Goal: Information Seeking & Learning: Learn about a topic

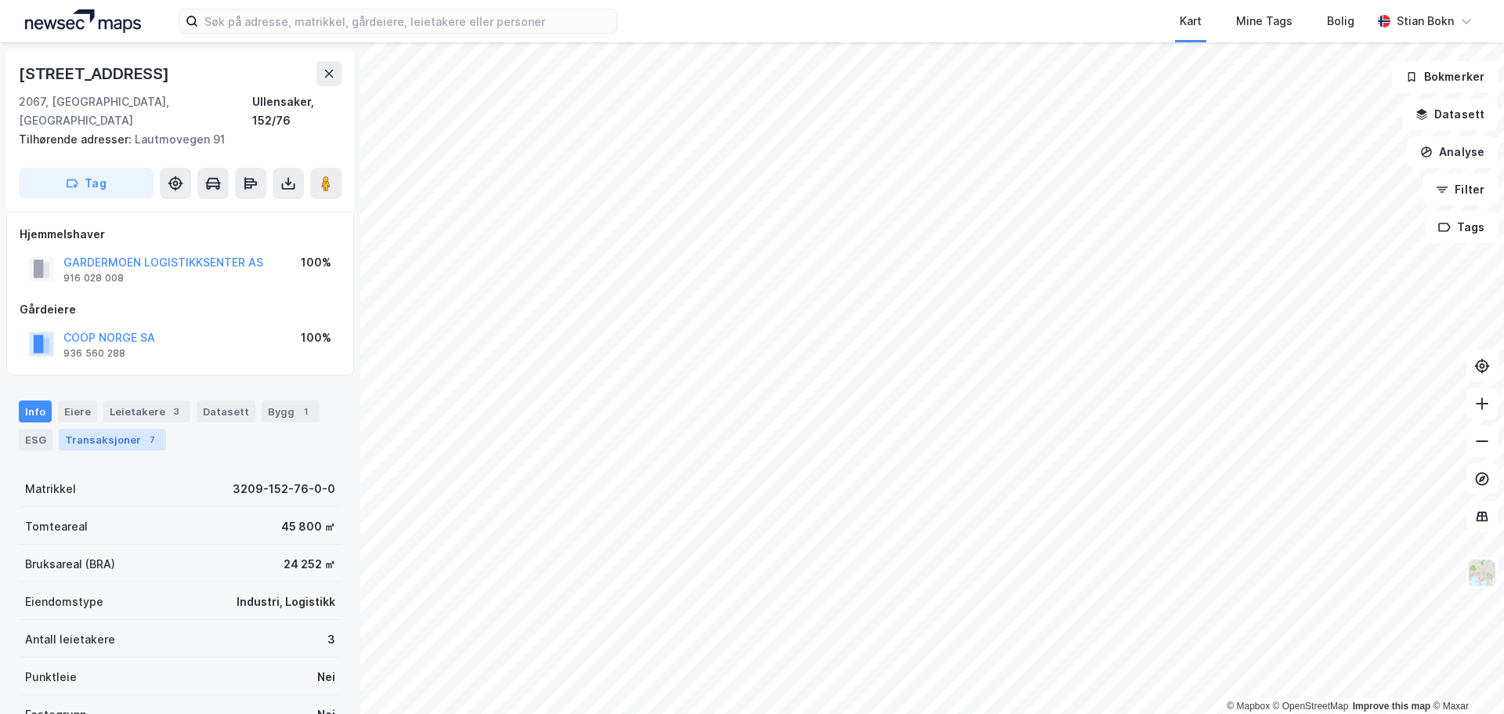
click at [103, 429] on div "Transaksjoner 7" at bounding box center [112, 440] width 107 height 22
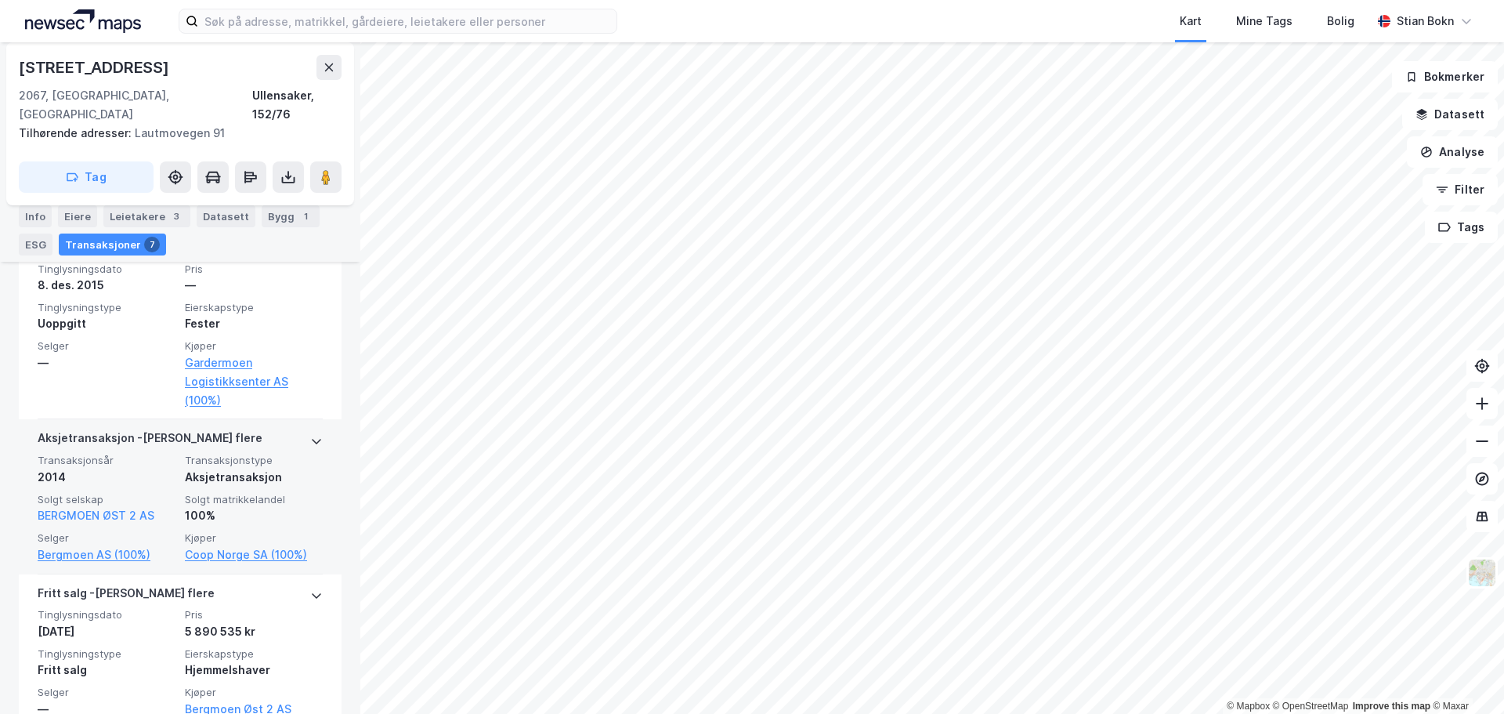
scroll to position [1317, 0]
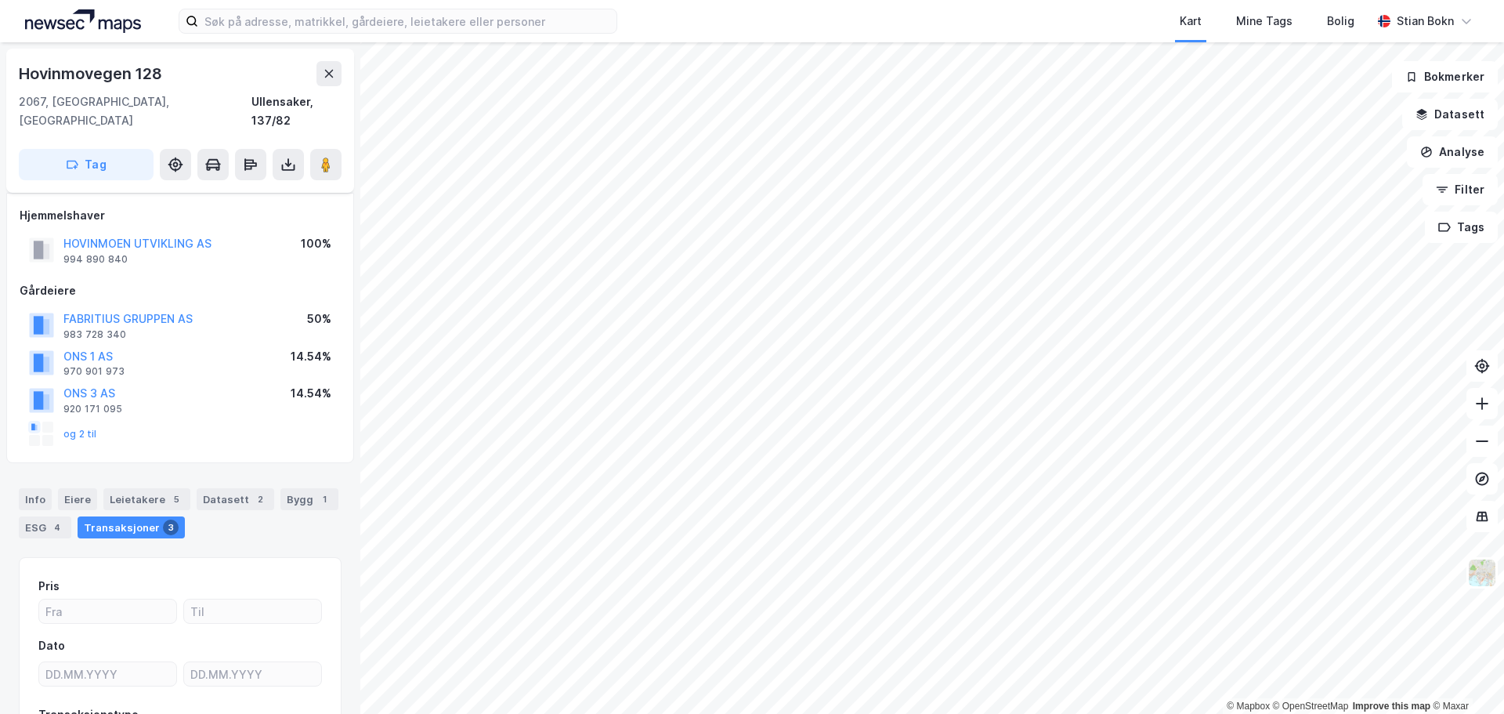
scroll to position [118, 0]
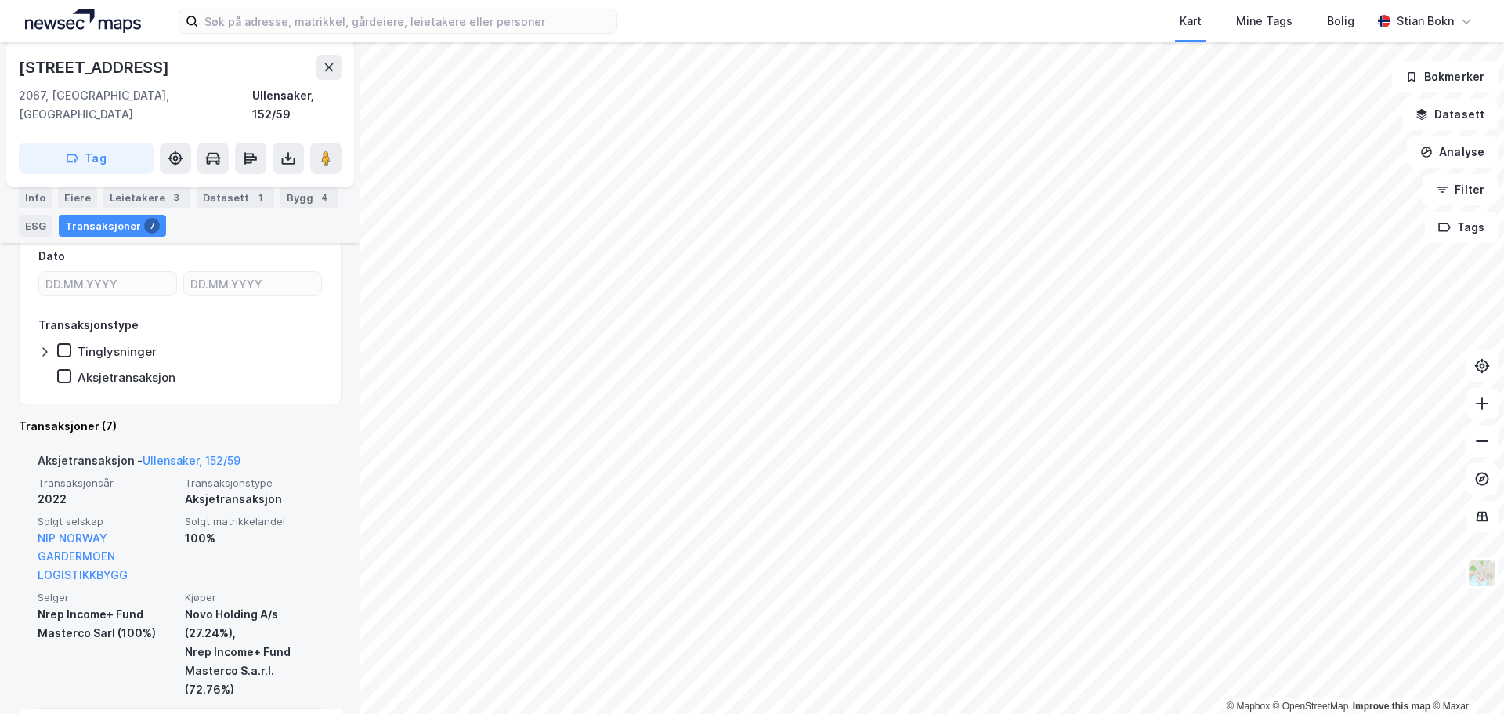
scroll to position [313, 0]
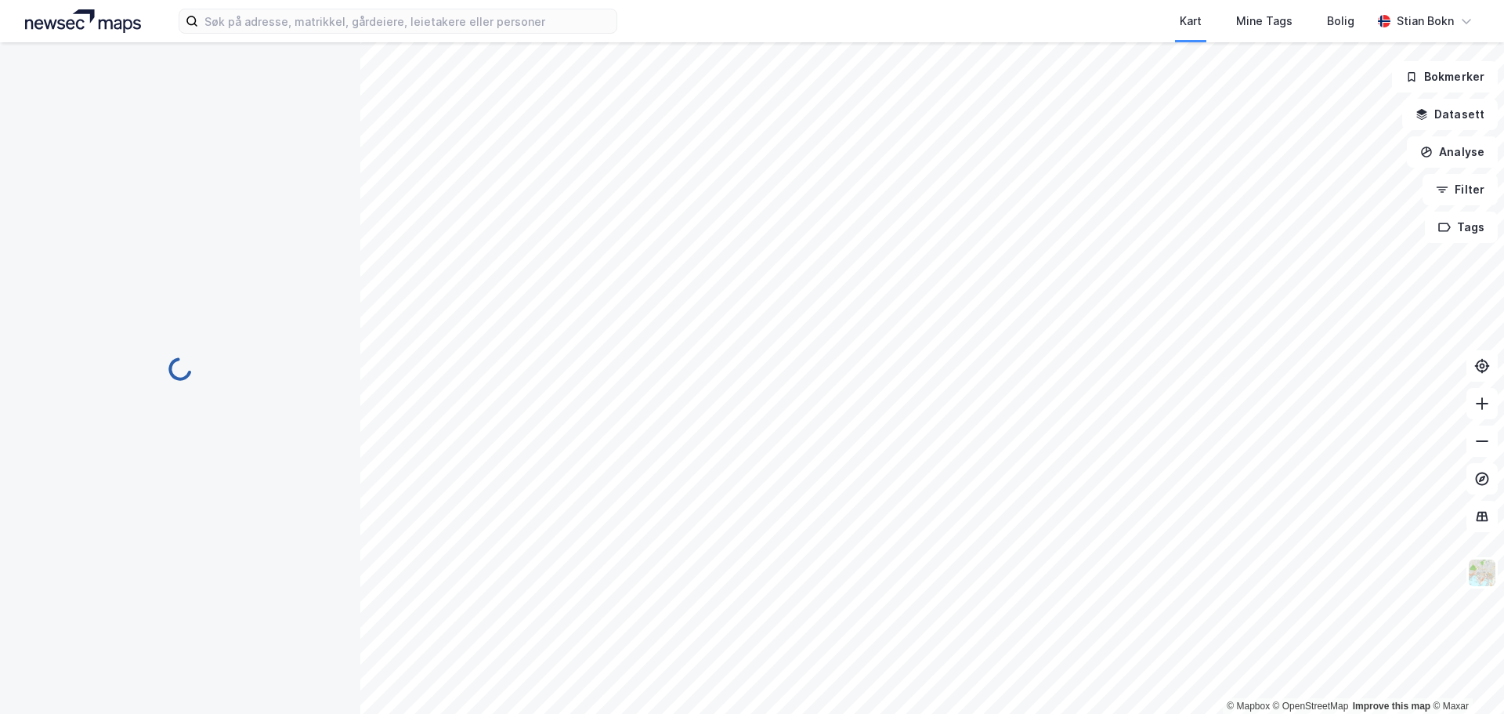
scroll to position [49, 0]
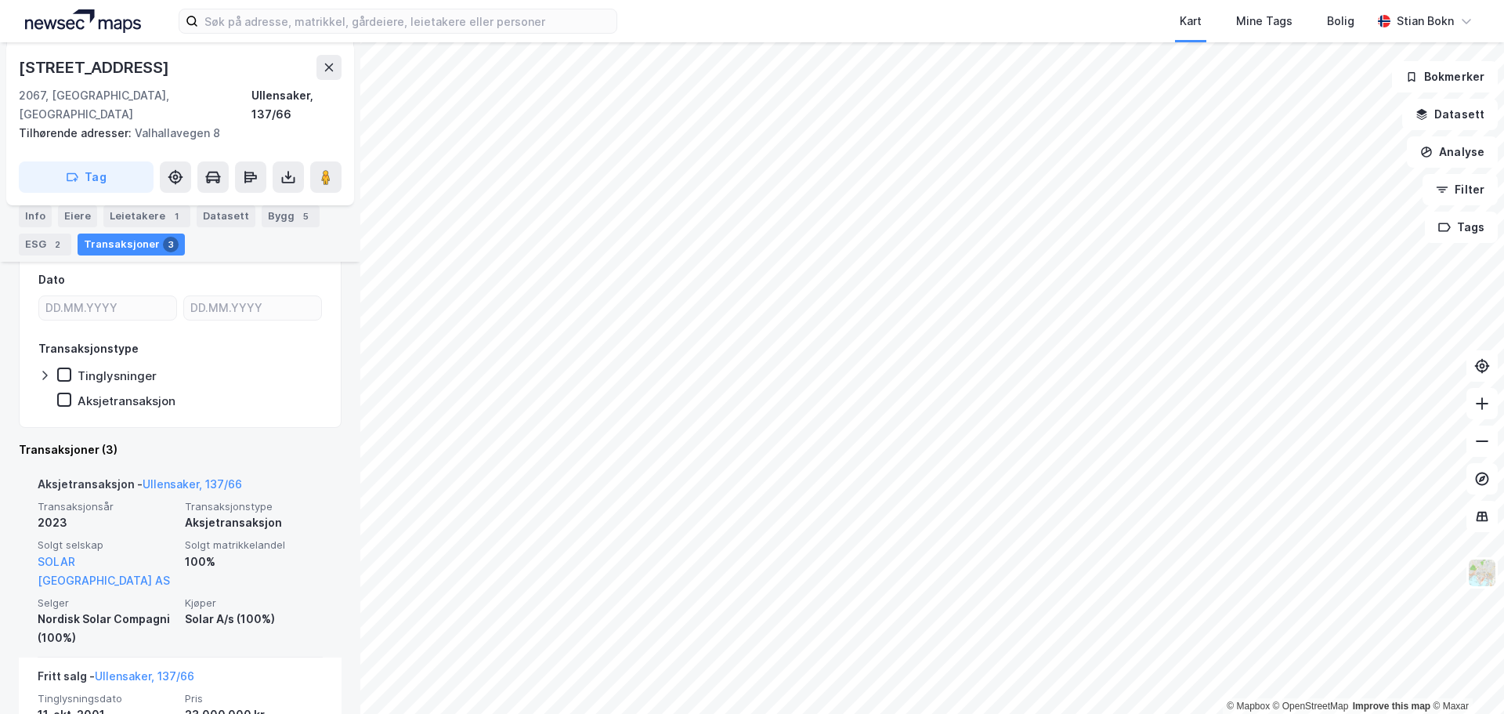
scroll to position [235, 0]
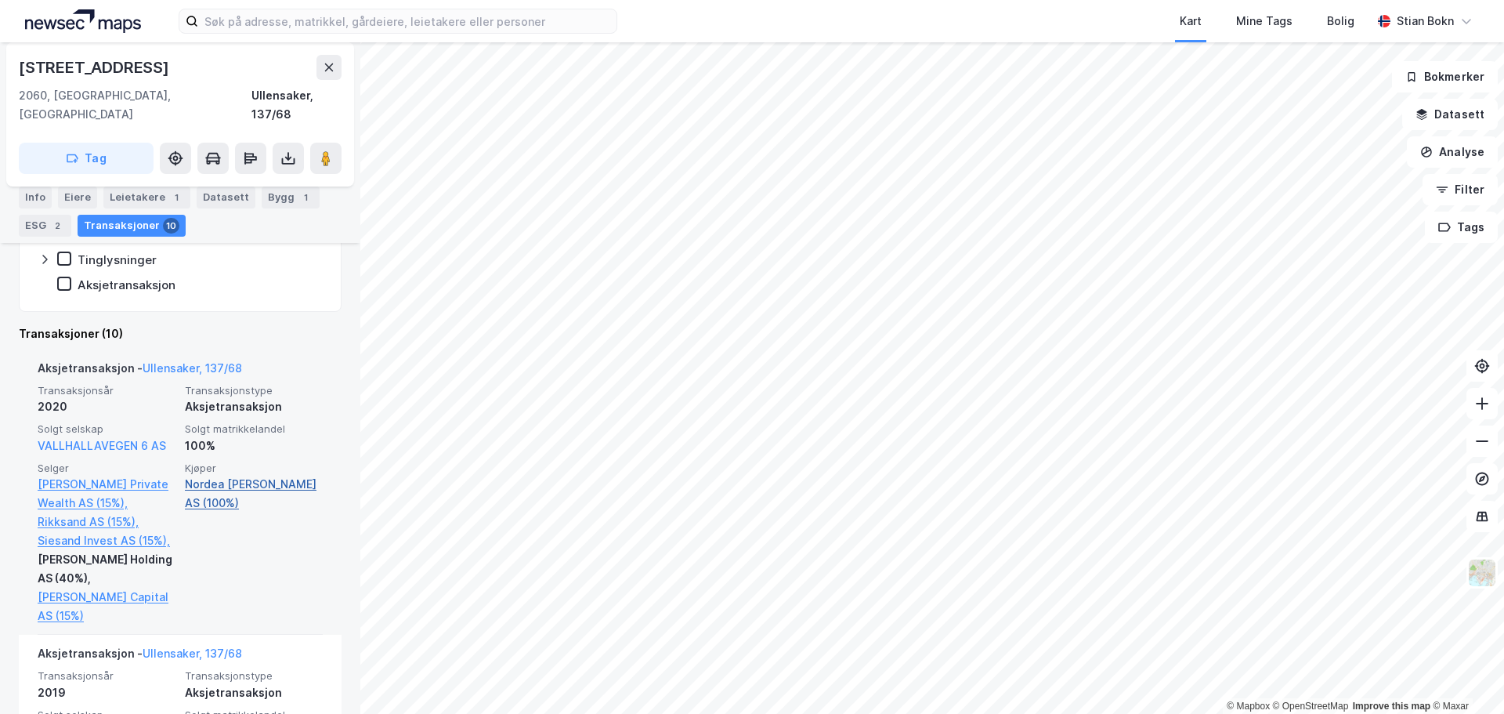
scroll to position [404, 0]
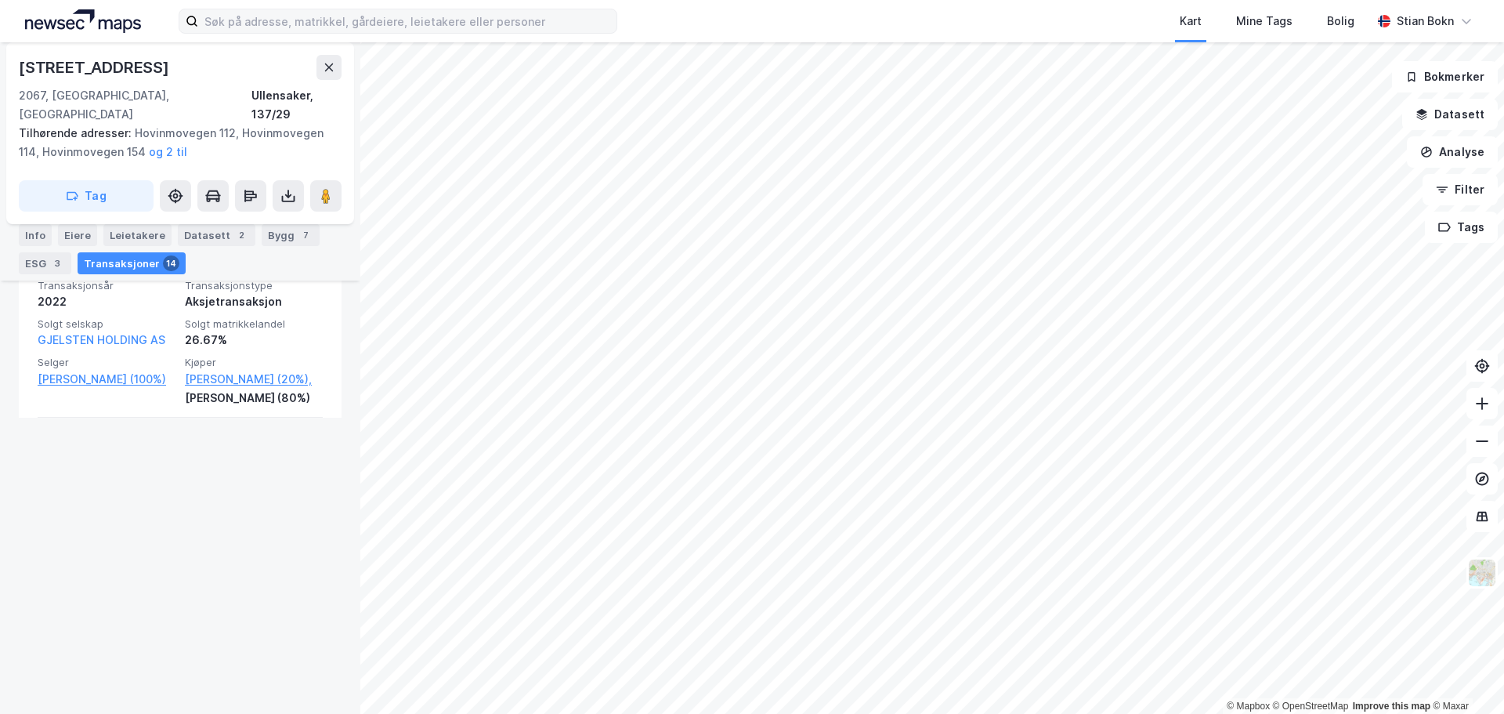
scroll to position [676, 0]
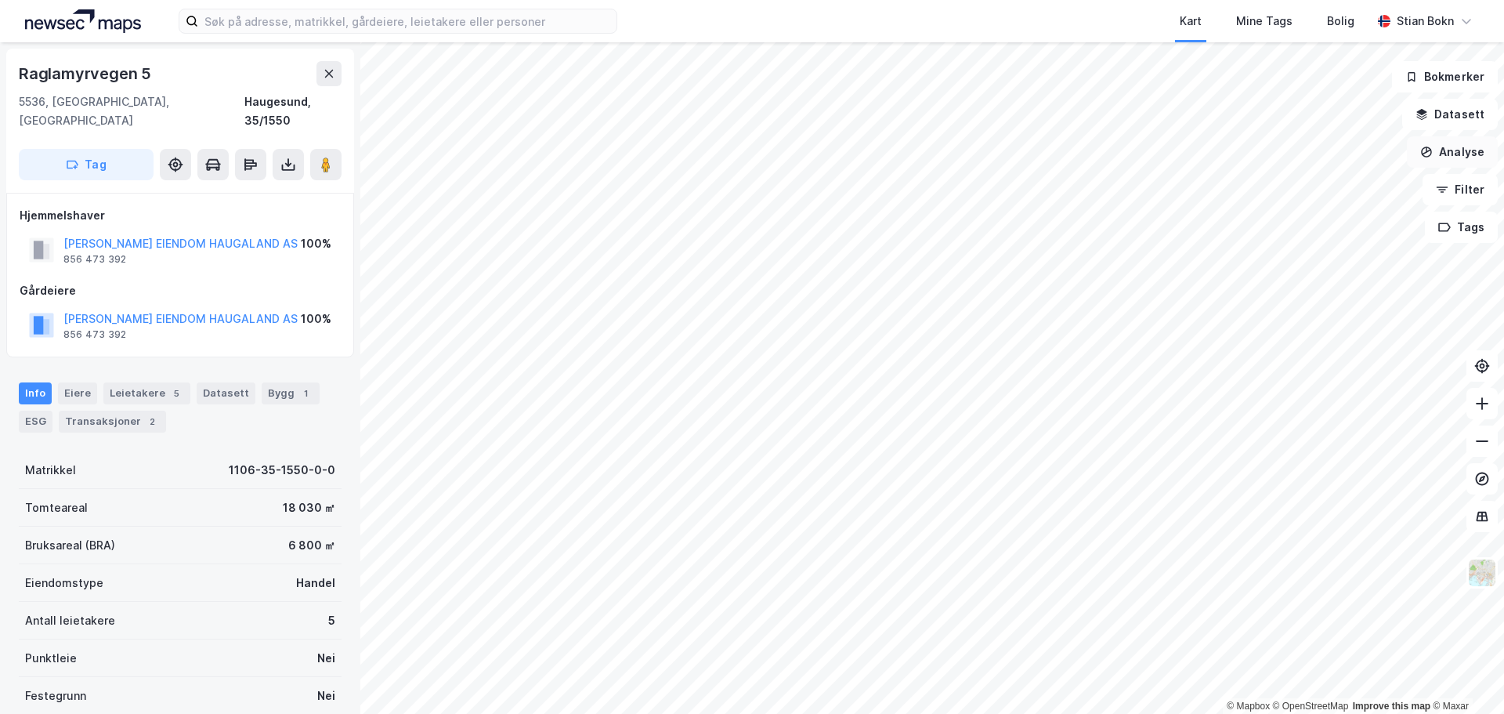
click at [1454, 151] on button "Analyse" at bounding box center [1452, 151] width 91 height 31
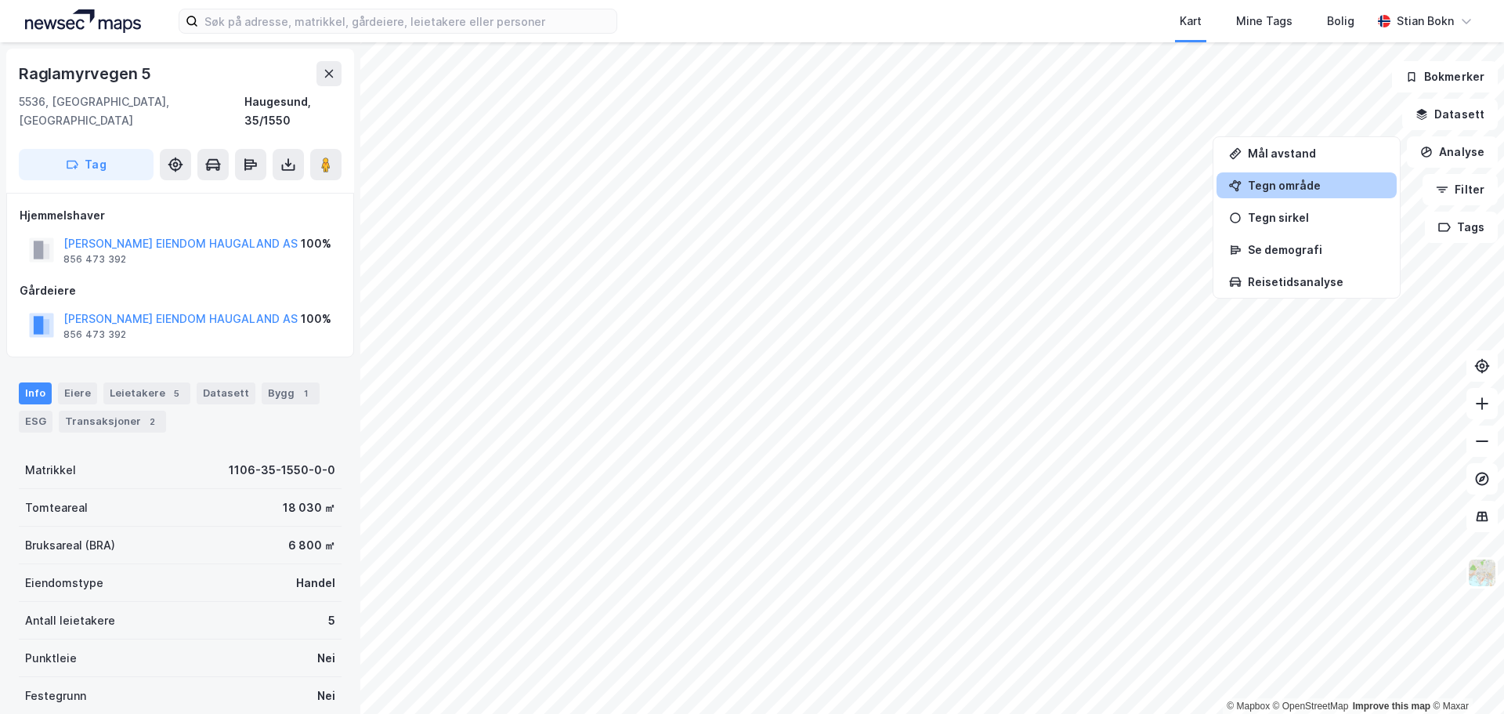
click at [1295, 188] on div "Tegn område" at bounding box center [1316, 185] width 136 height 13
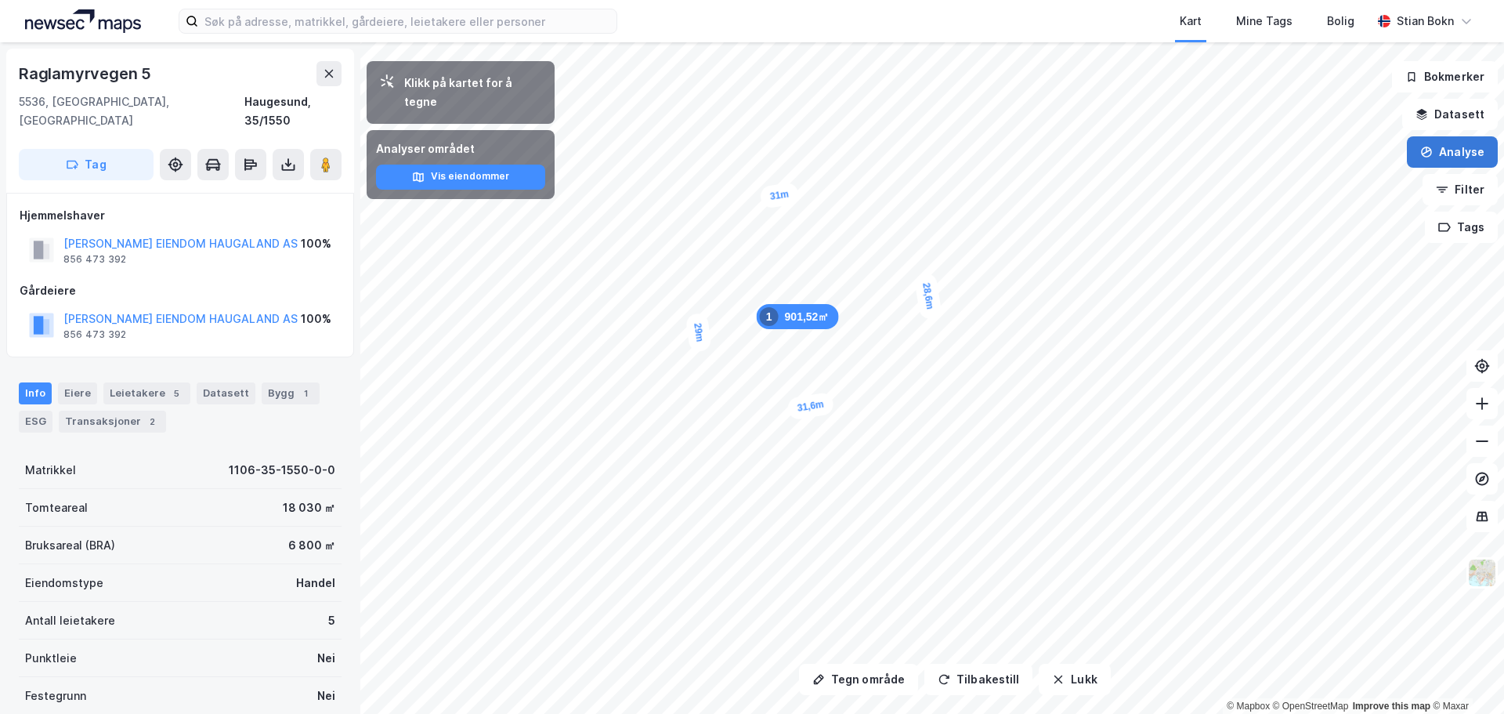
click at [1465, 155] on button "Analyse" at bounding box center [1452, 151] width 91 height 31
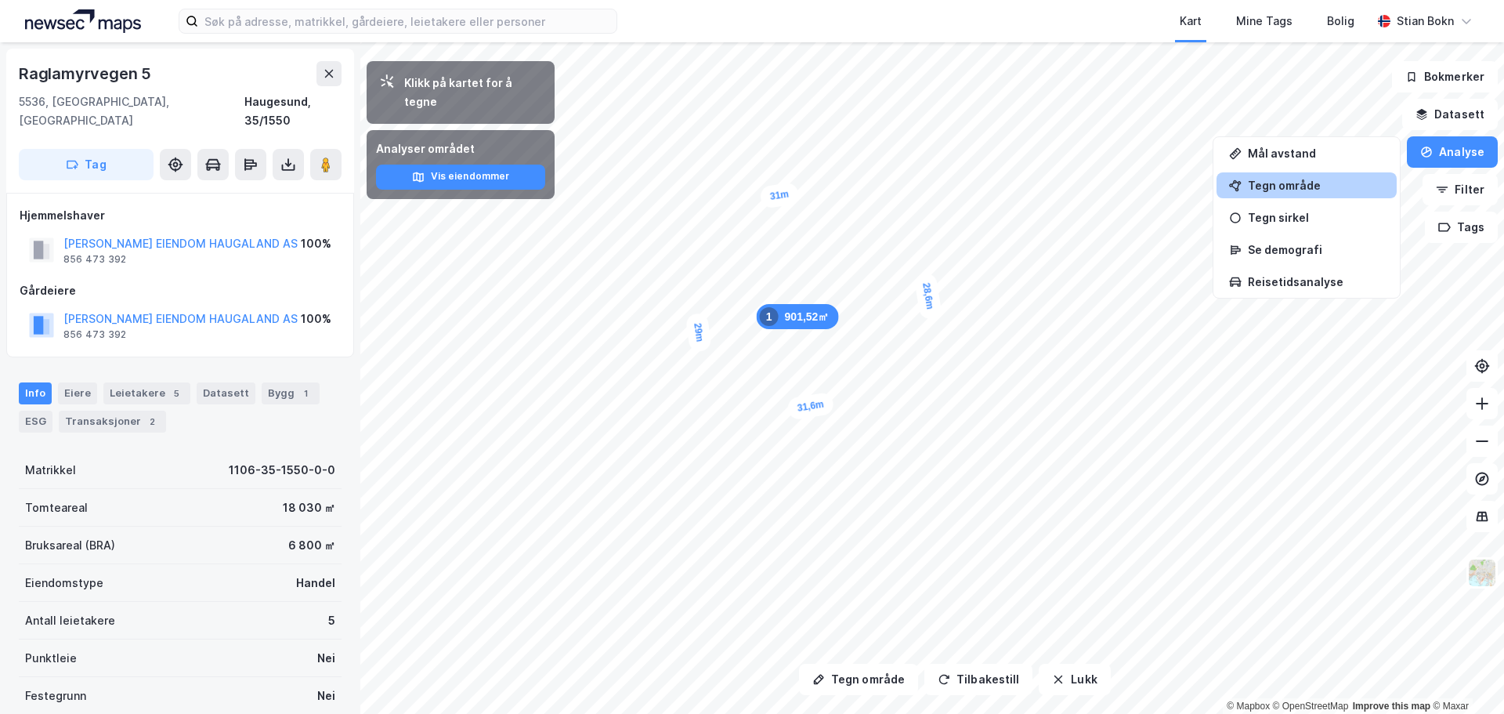
click at [1381, 178] on div "Tegn område" at bounding box center [1307, 185] width 180 height 26
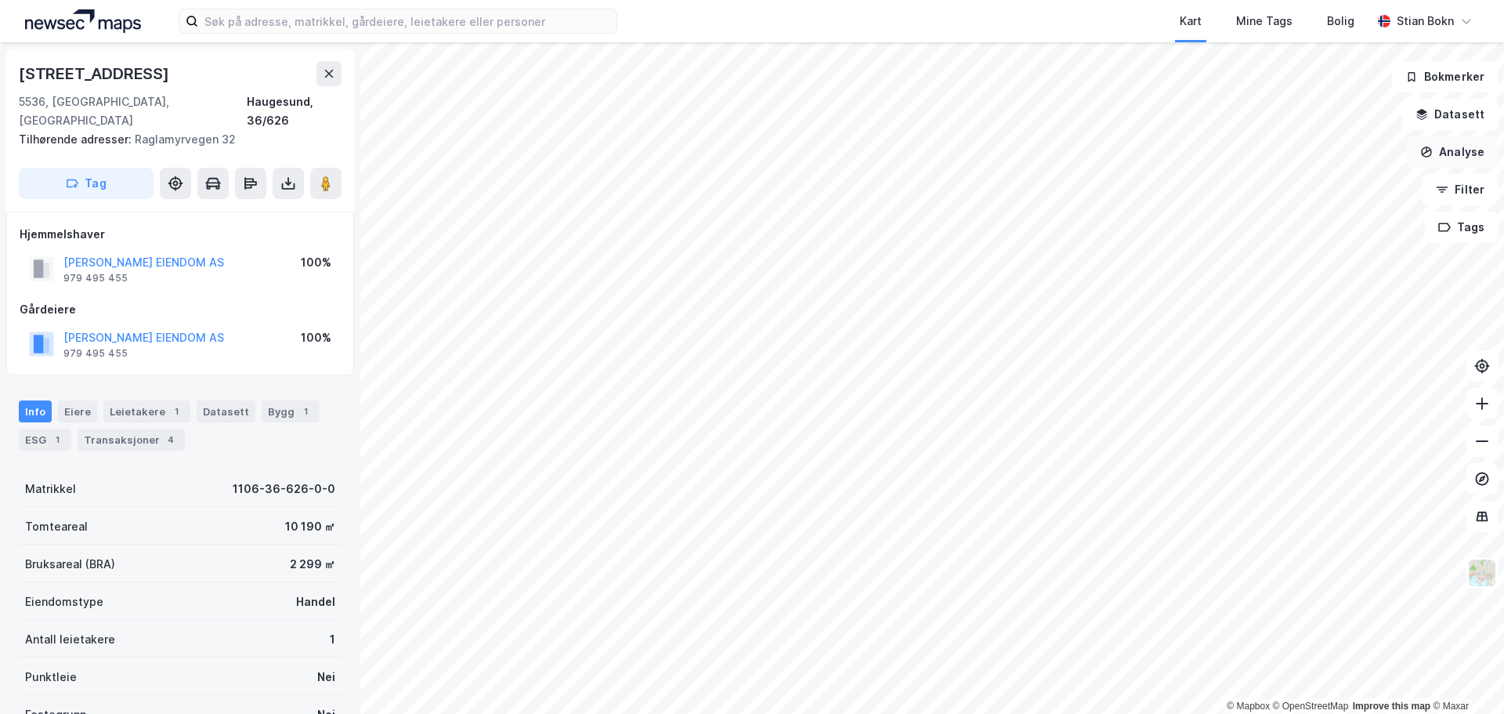
click at [1461, 150] on button "Analyse" at bounding box center [1452, 151] width 91 height 31
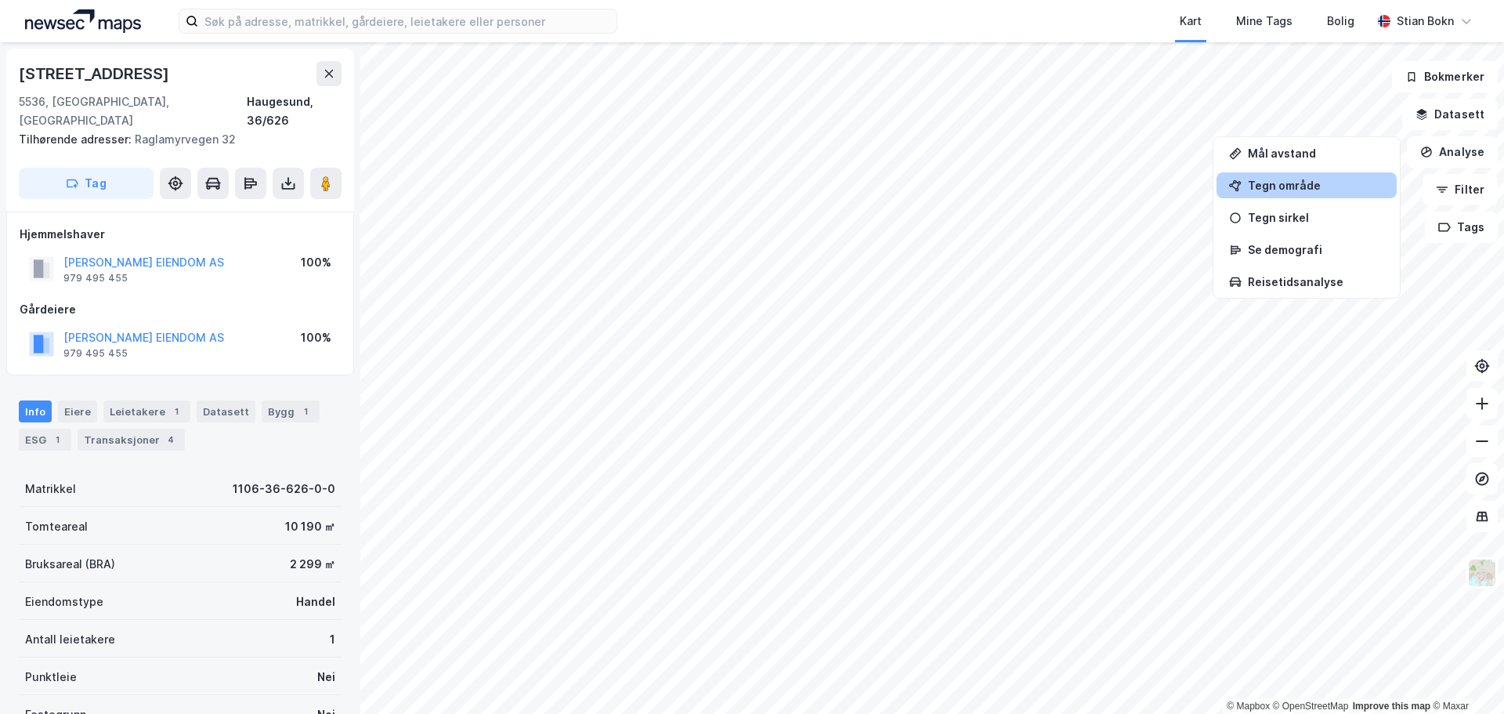
click at [1309, 190] on div "Tegn område" at bounding box center [1316, 185] width 136 height 13
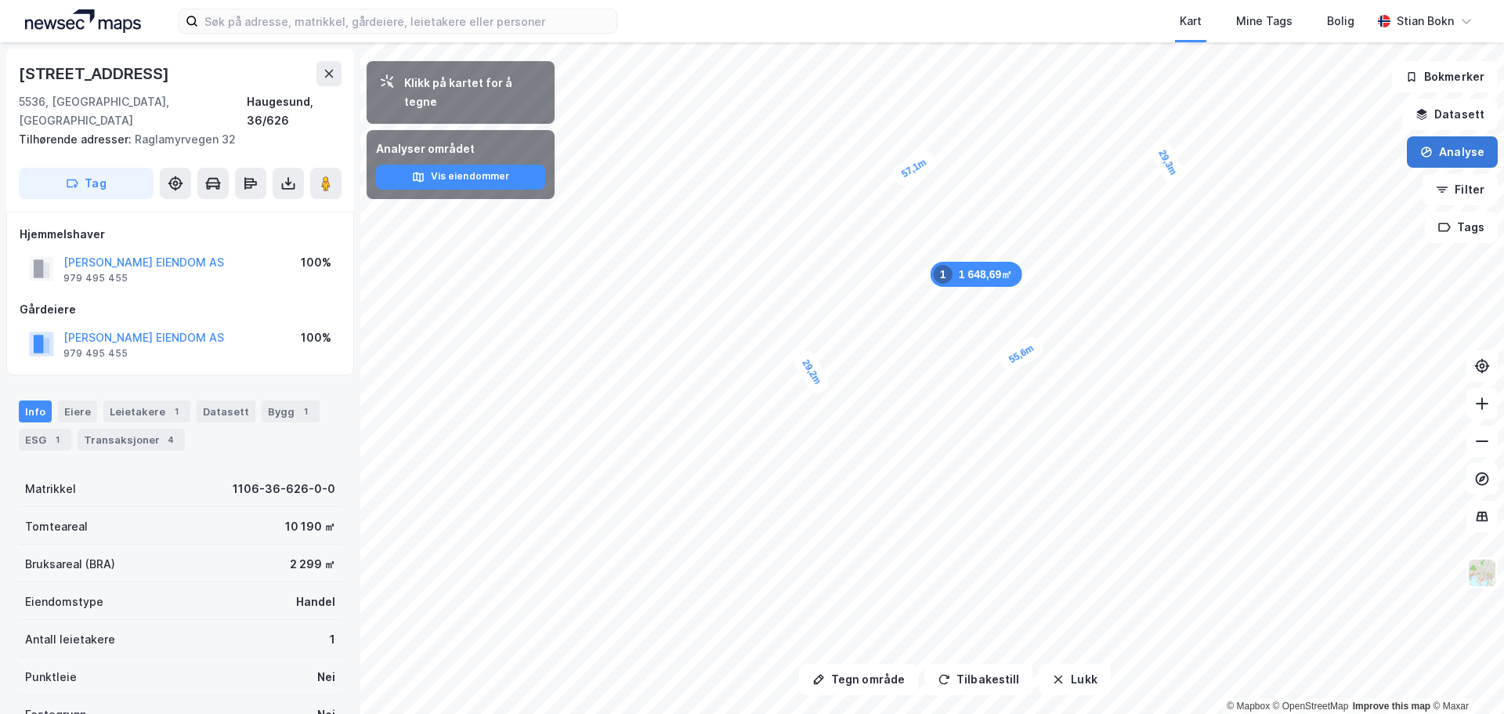
click at [1456, 155] on button "Analyse" at bounding box center [1452, 151] width 91 height 31
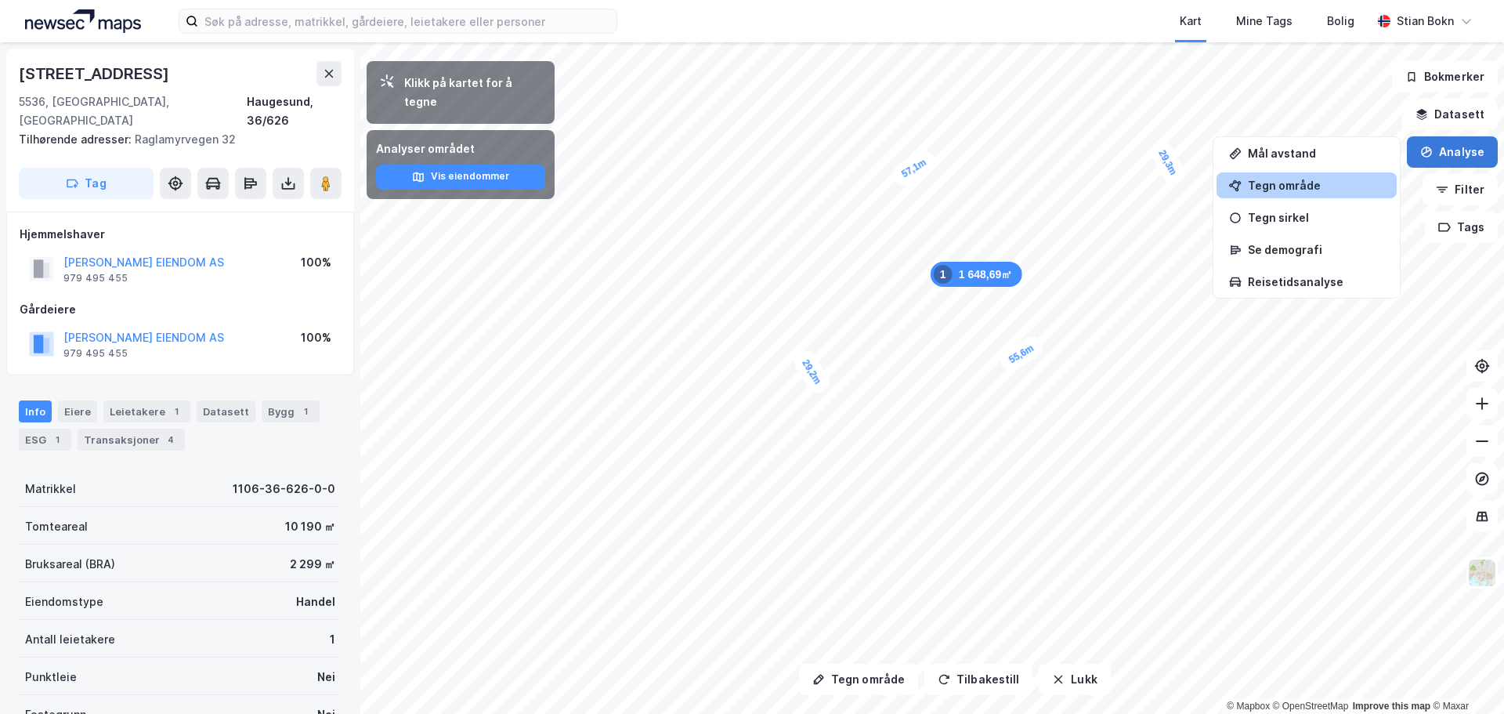
click at [1443, 154] on button "Analyse" at bounding box center [1452, 151] width 91 height 31
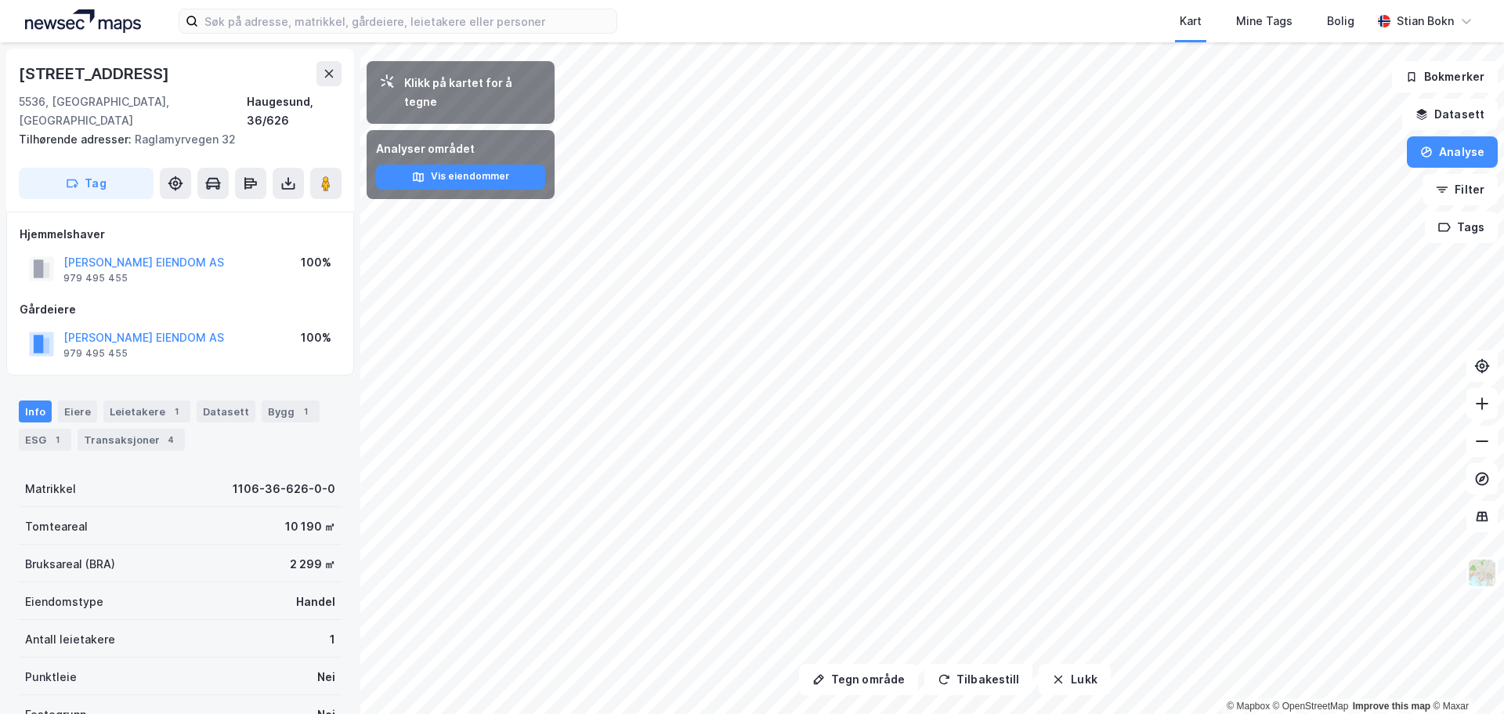
click at [906, 0] on html "Kart Mine Tags Bolig Stian Bokn Tegn område Tilbakestill Lukk Klikk på kartet f…" at bounding box center [752, 357] width 1504 height 714
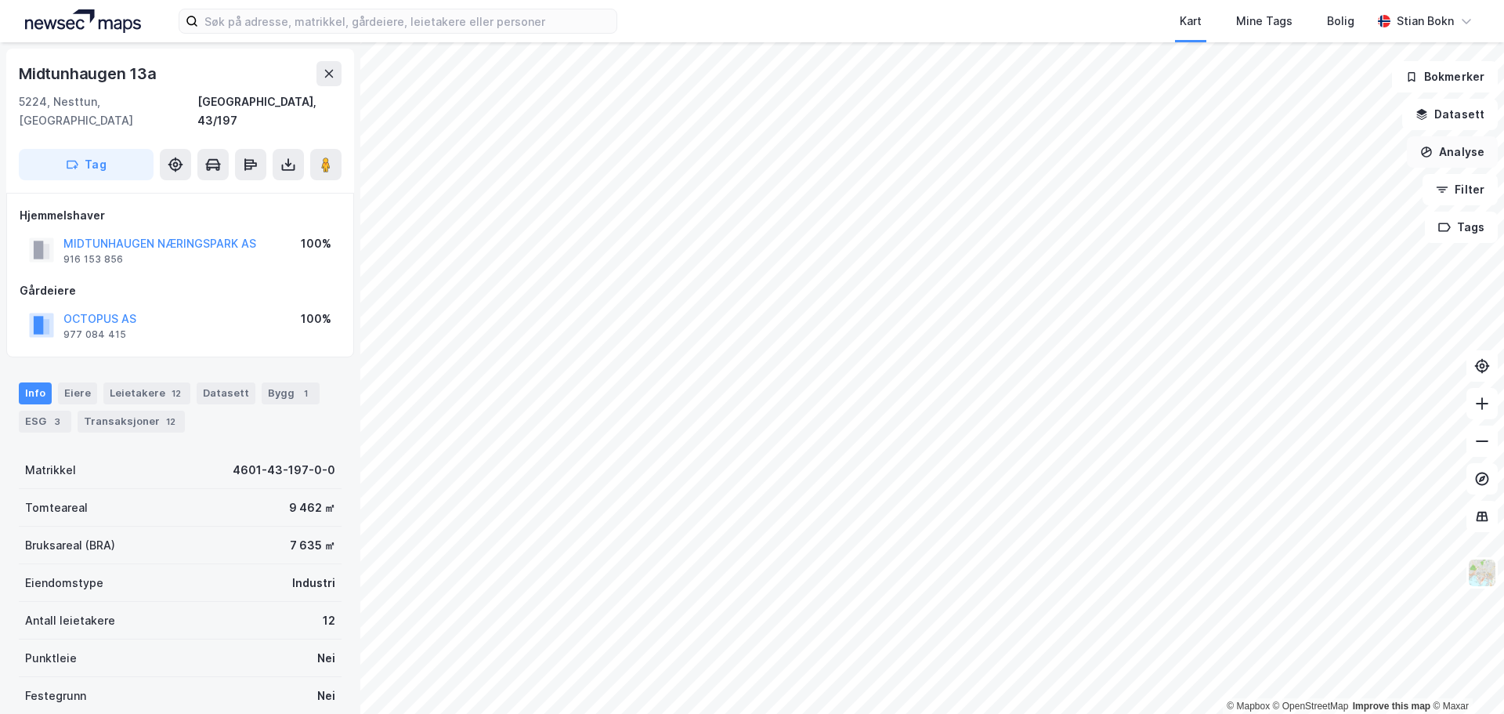
click at [1470, 153] on button "Analyse" at bounding box center [1452, 151] width 91 height 31
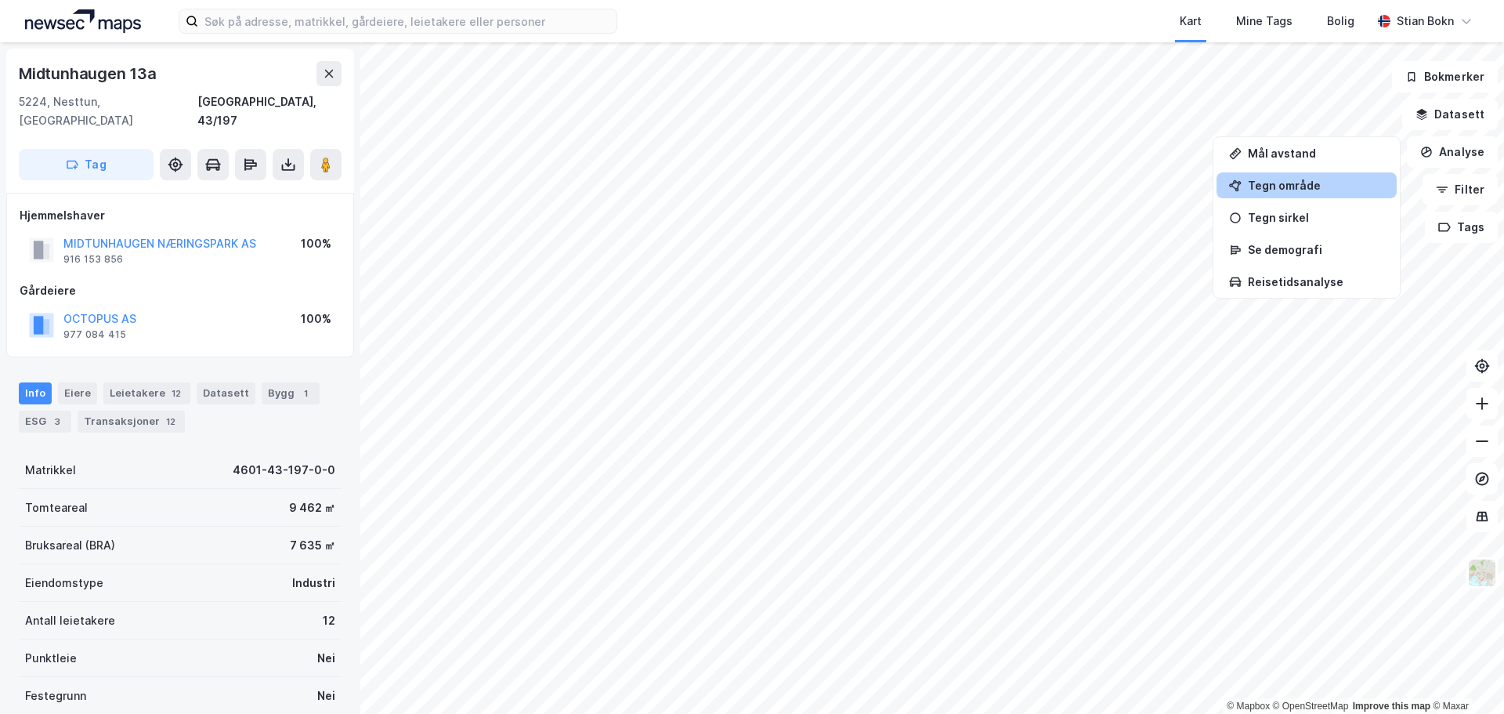
click at [1323, 184] on div "Tegn område" at bounding box center [1316, 185] width 136 height 13
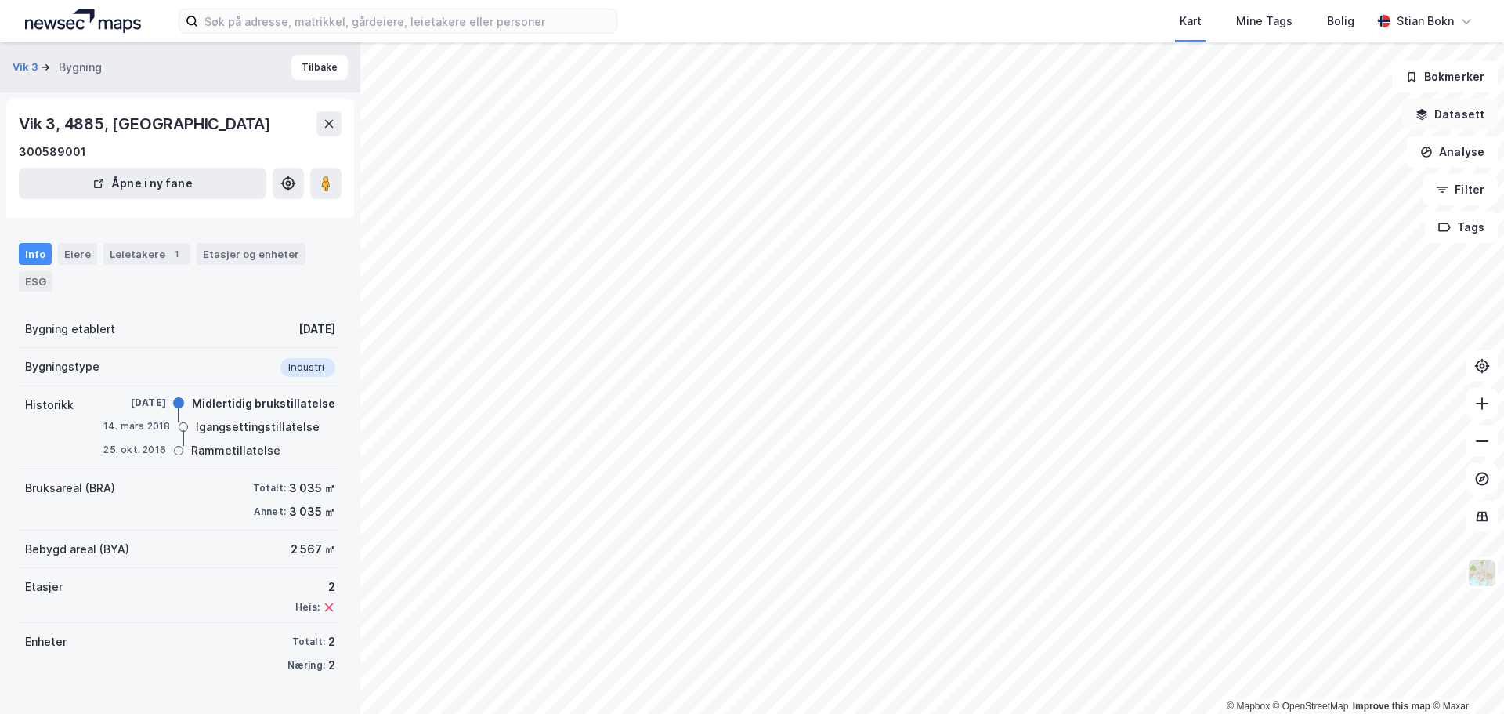
click at [1461, 117] on button "Datasett" at bounding box center [1451, 114] width 96 height 31
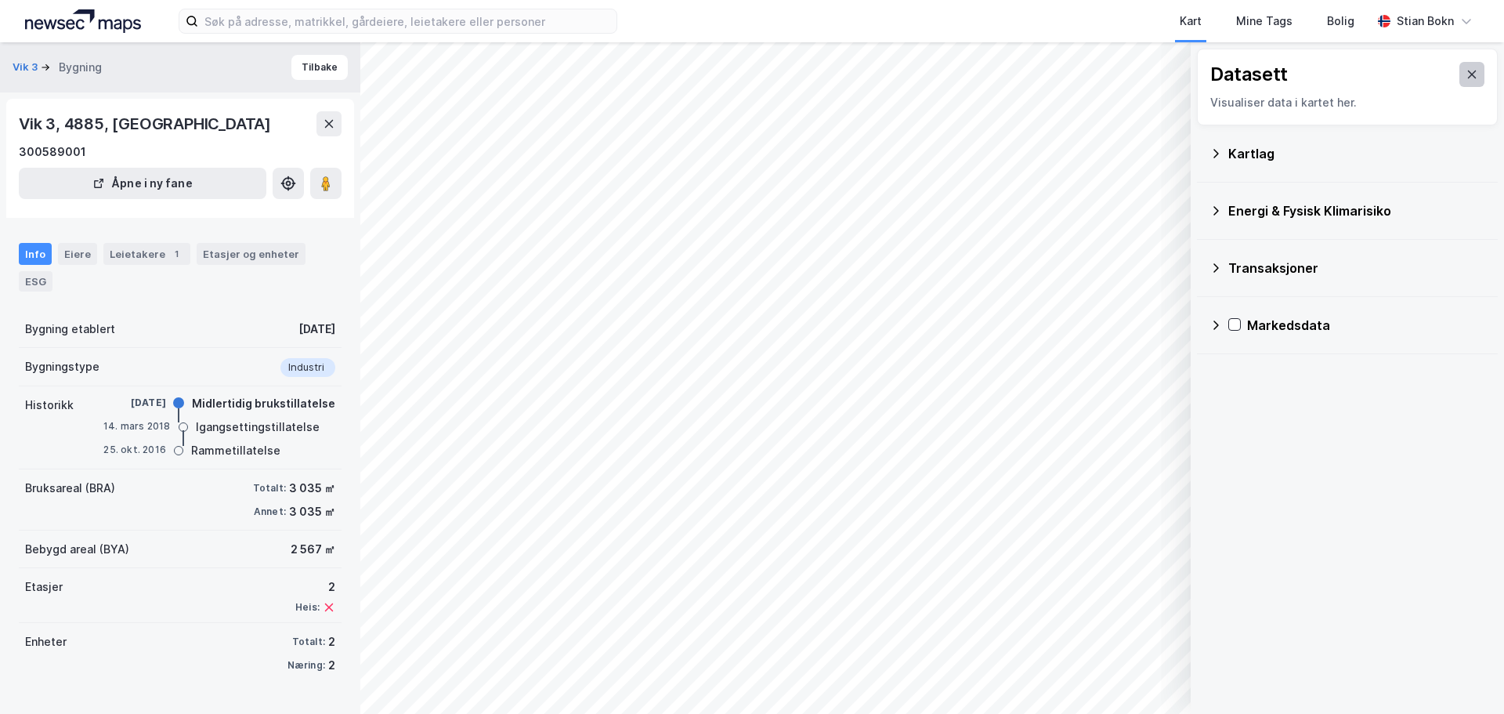
click at [1466, 73] on icon at bounding box center [1472, 74] width 13 height 13
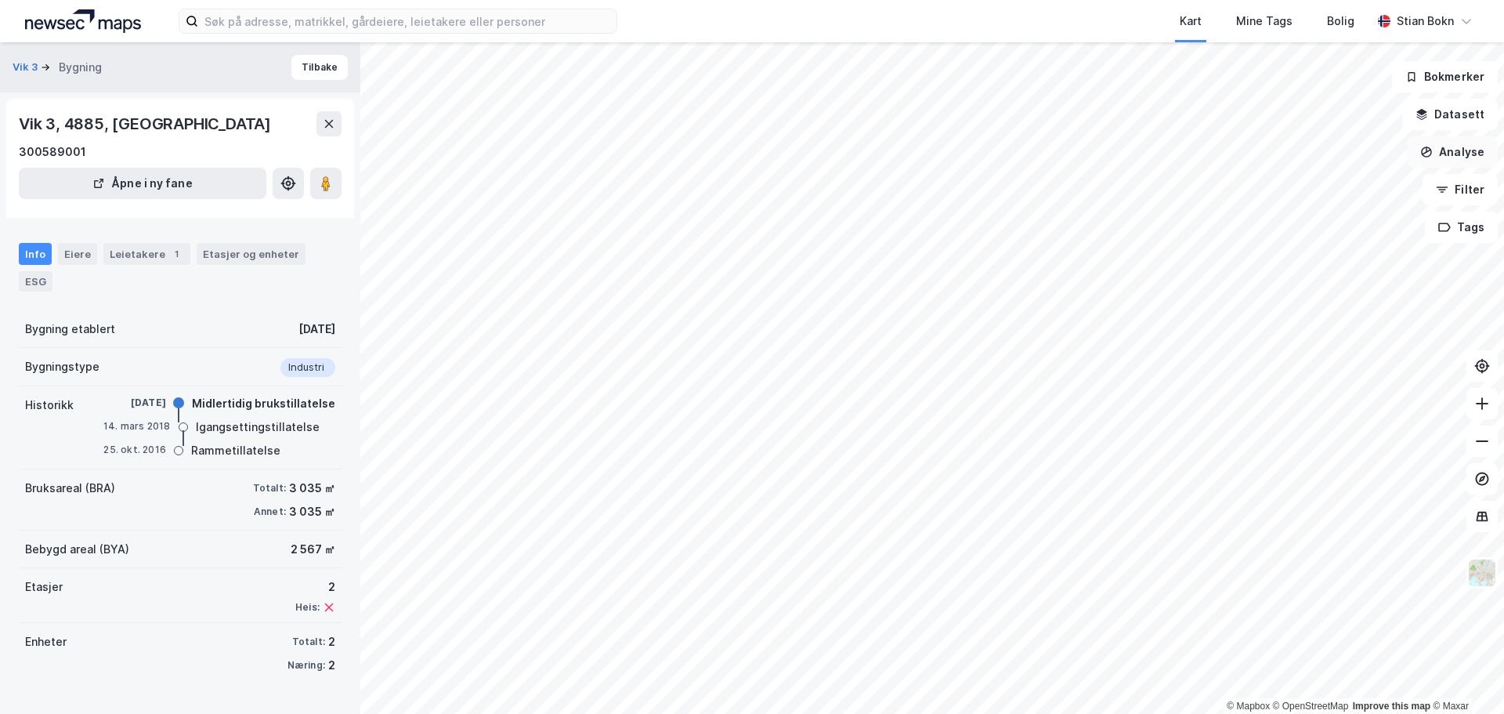
click at [1461, 153] on button "Analyse" at bounding box center [1452, 151] width 91 height 31
click at [1439, 107] on button "Datasett" at bounding box center [1451, 114] width 96 height 31
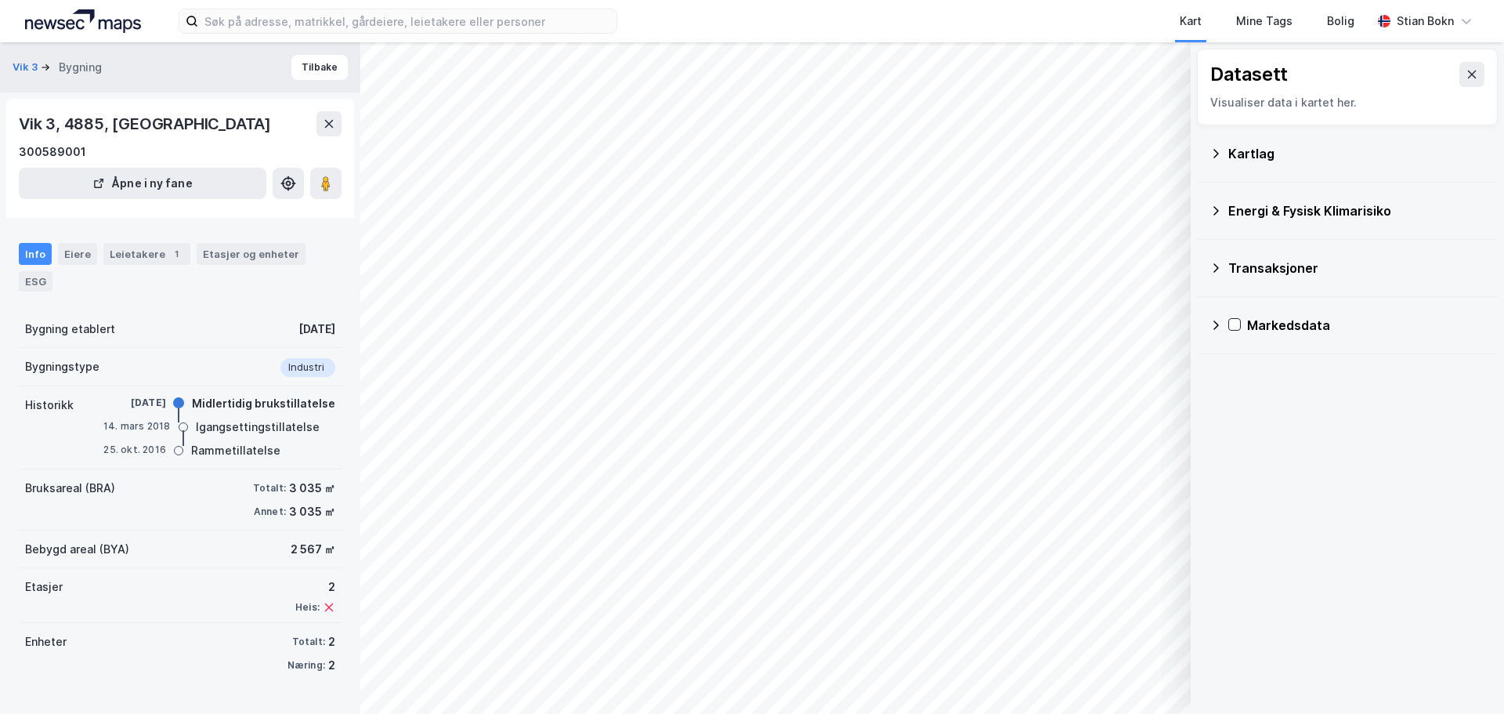
click at [1215, 212] on icon at bounding box center [1216, 211] width 13 height 13
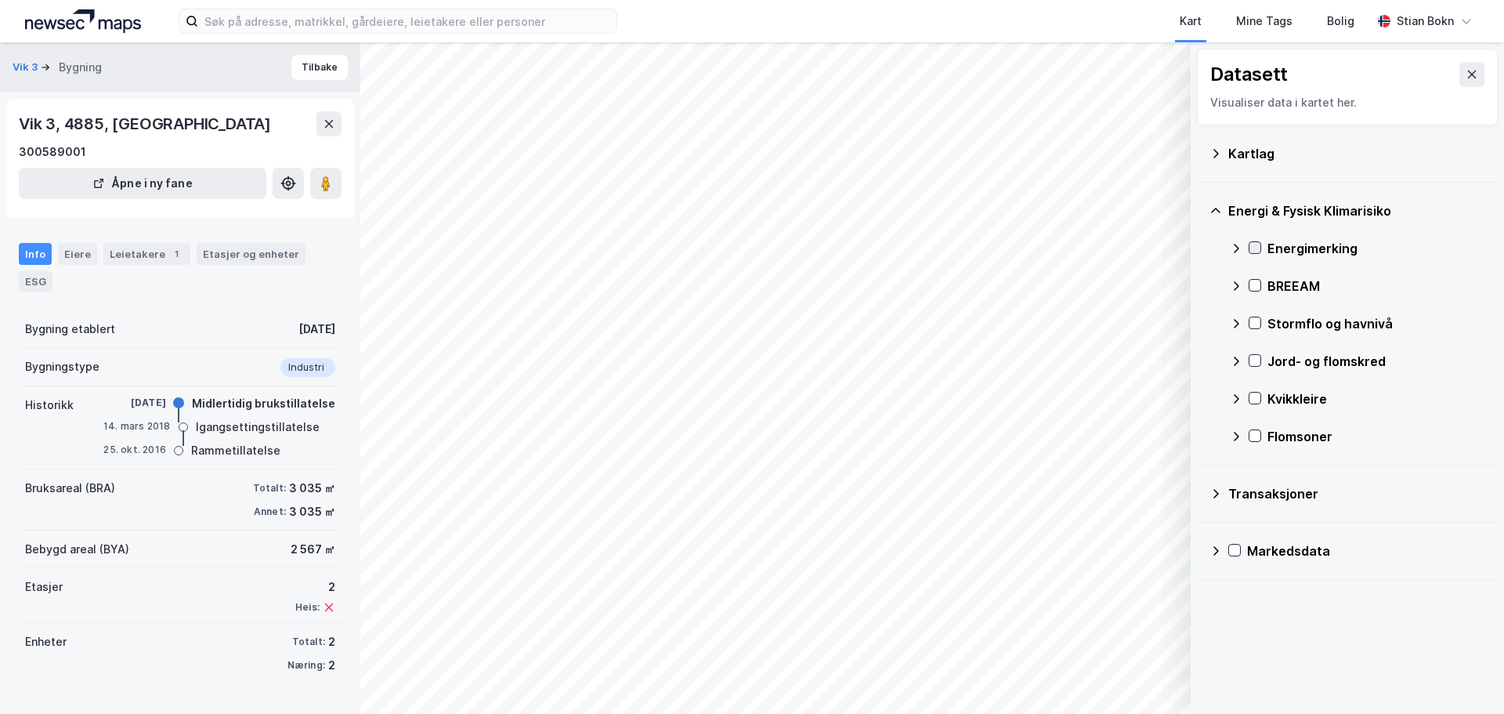
click at [1258, 244] on icon at bounding box center [1255, 247] width 11 height 11
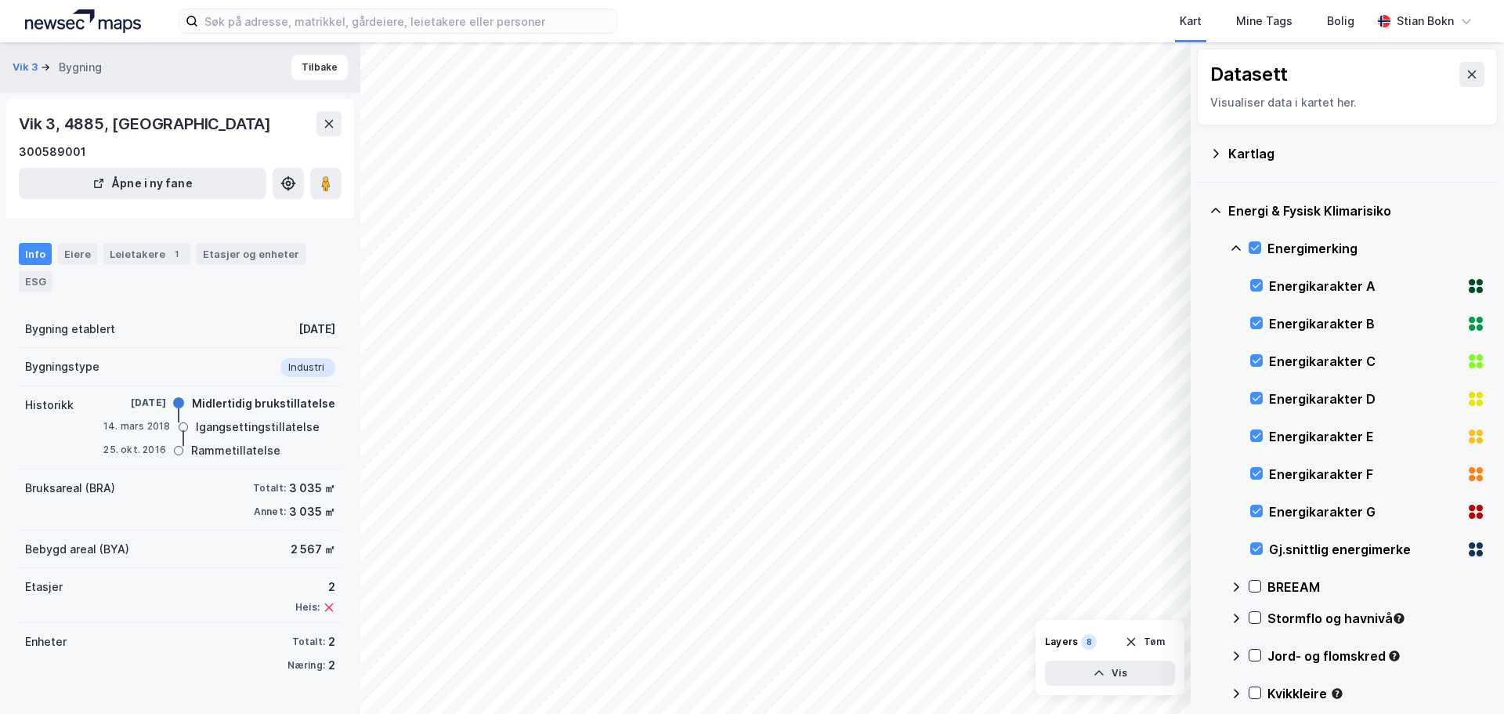
click at [1237, 244] on icon at bounding box center [1236, 248] width 13 height 13
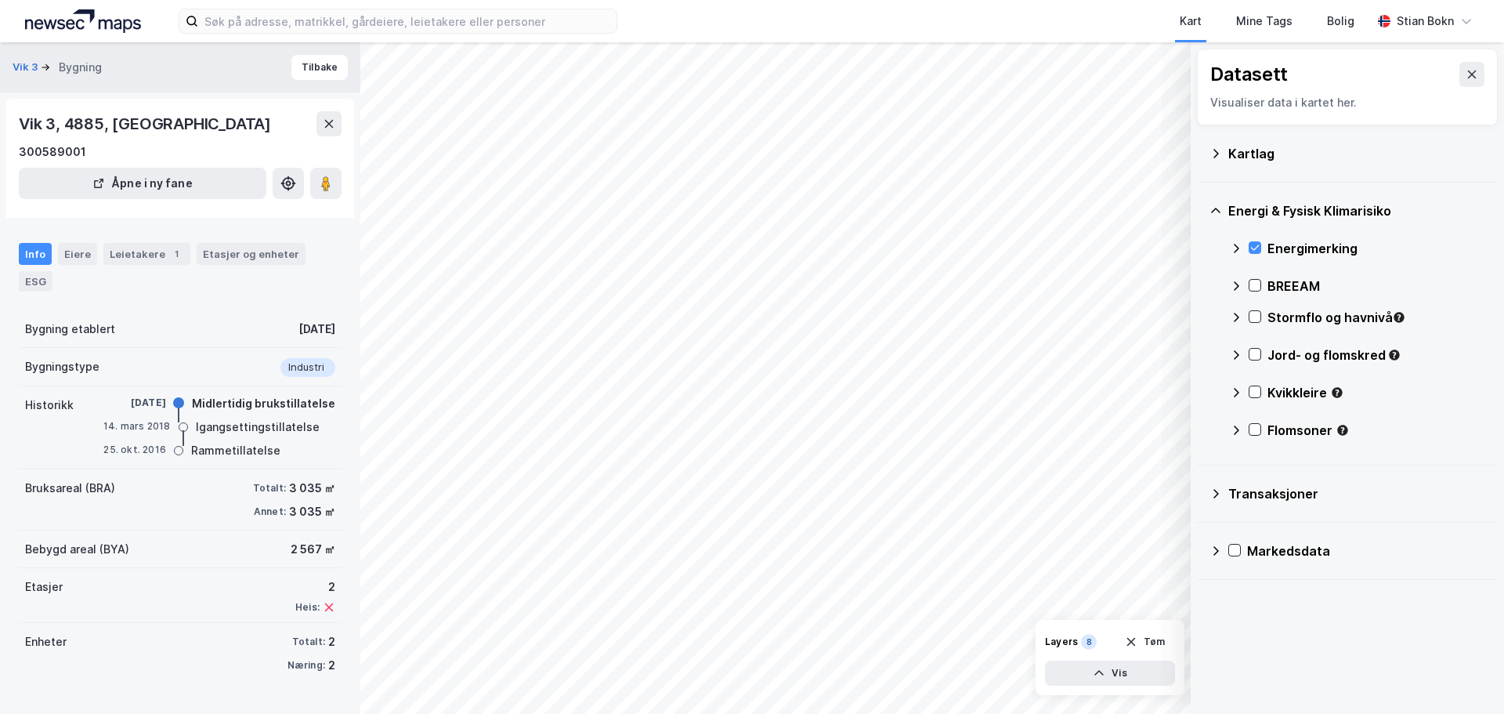
click at [1213, 215] on icon at bounding box center [1216, 211] width 13 height 13
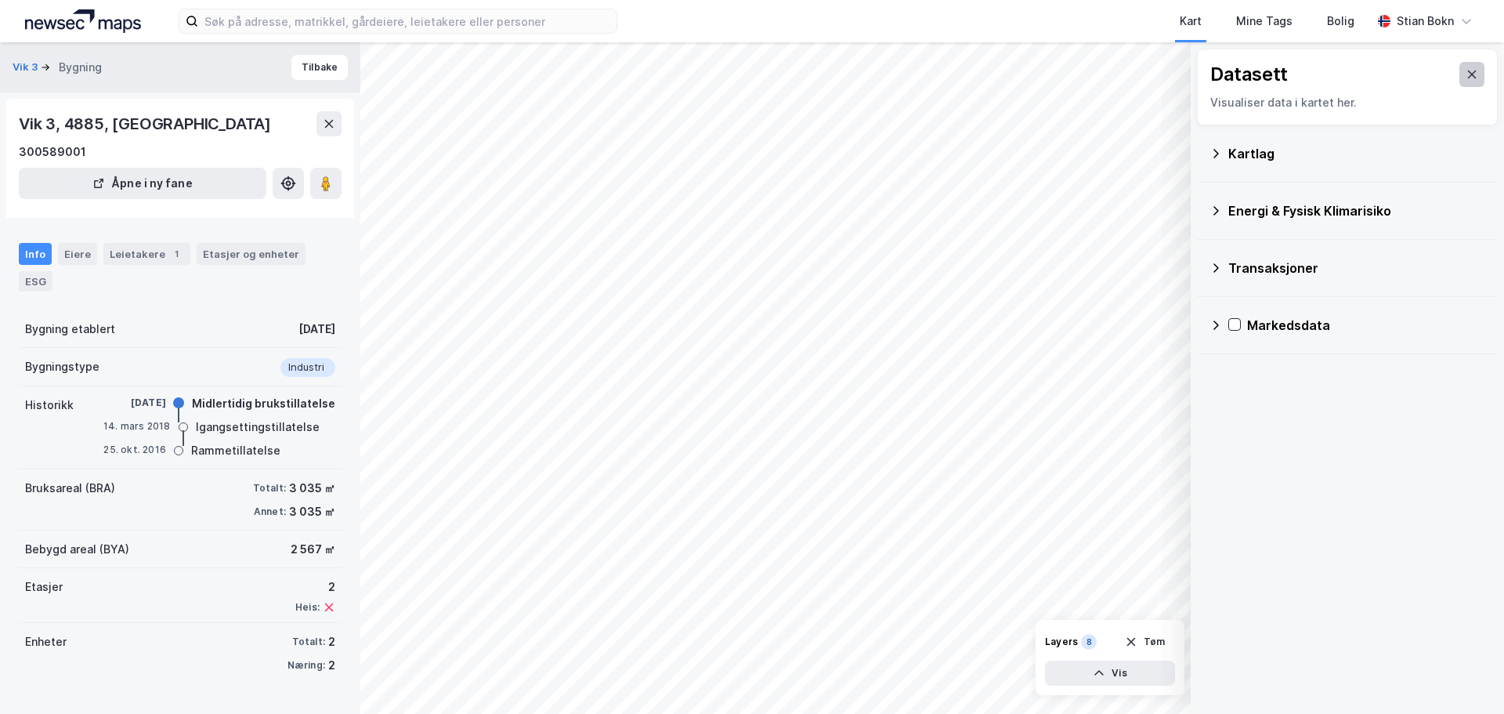
click at [1466, 71] on icon at bounding box center [1472, 74] width 13 height 13
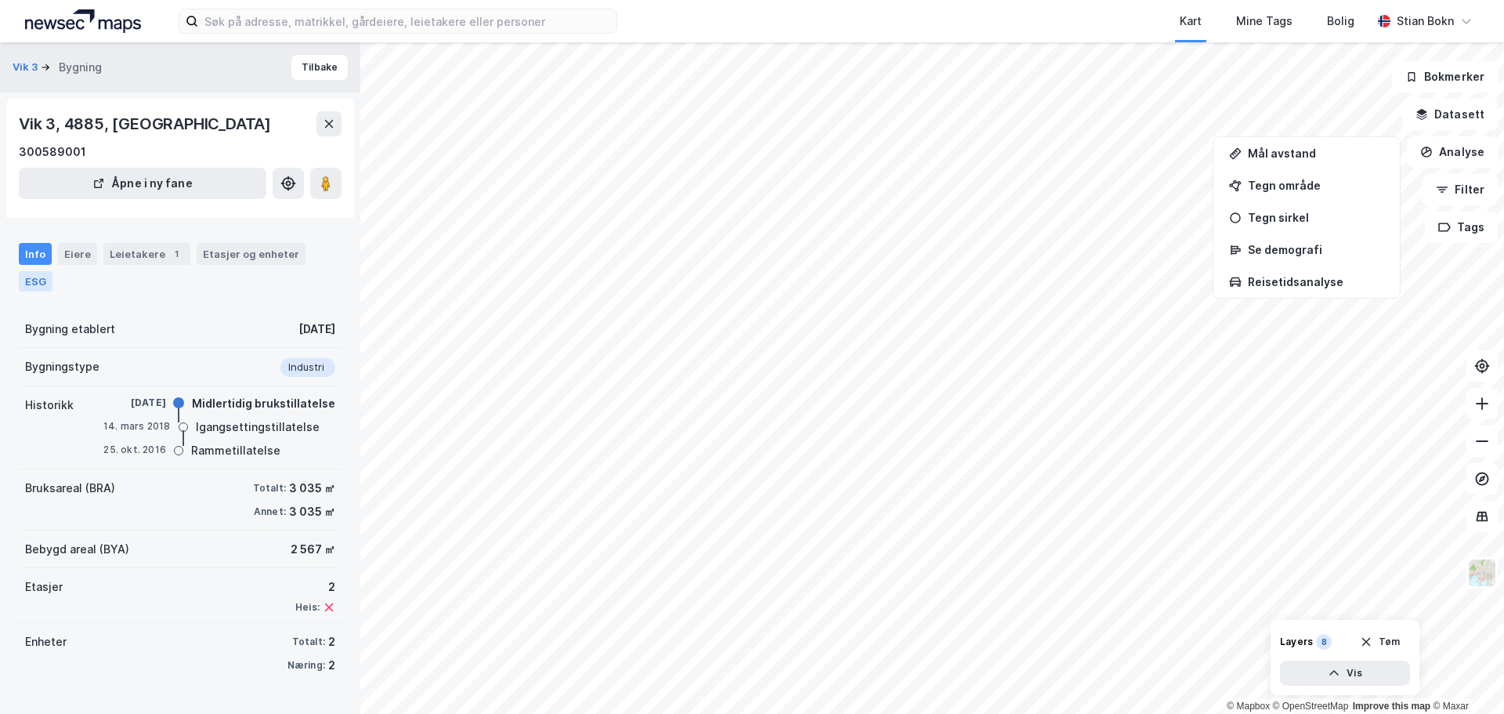
click at [40, 283] on div "ESG" at bounding box center [36, 281] width 34 height 20
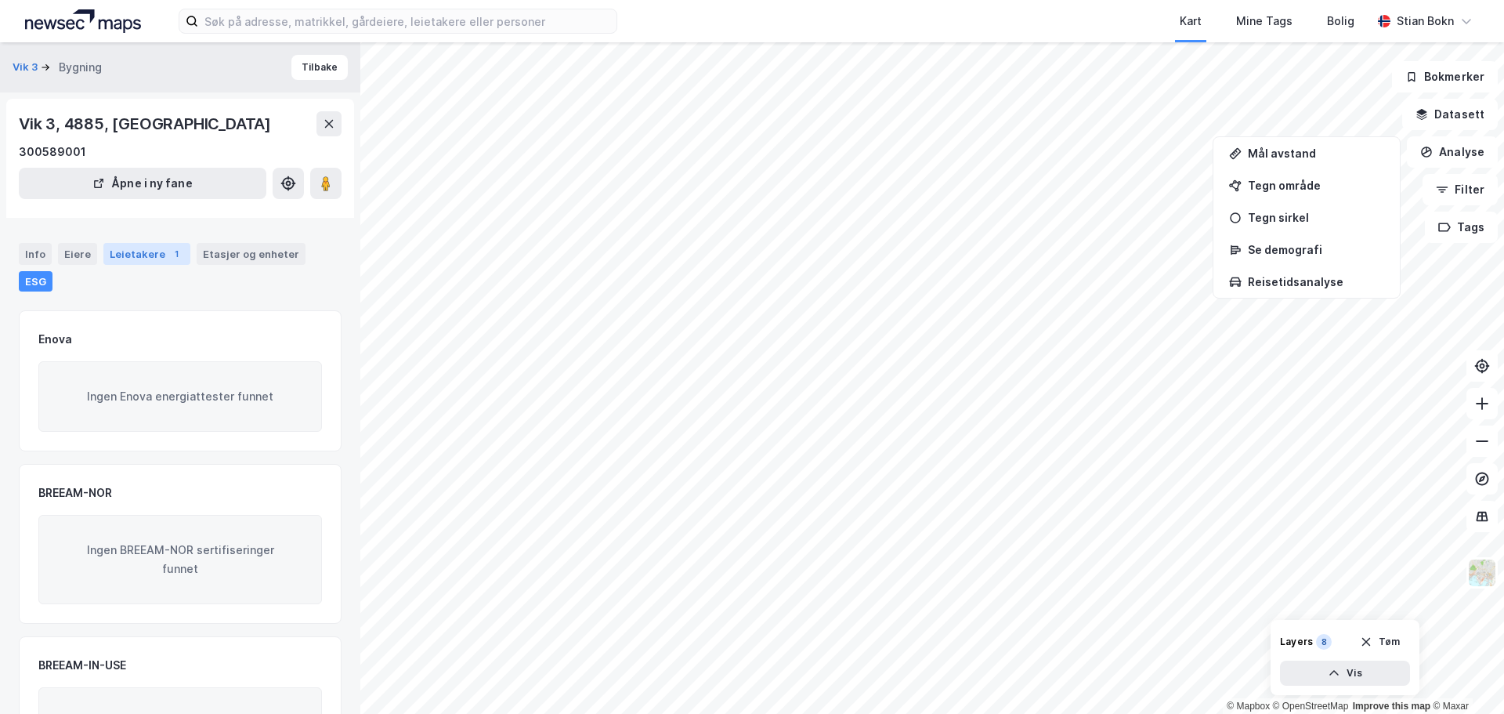
click at [143, 260] on div "Leietakere 1" at bounding box center [146, 254] width 87 height 22
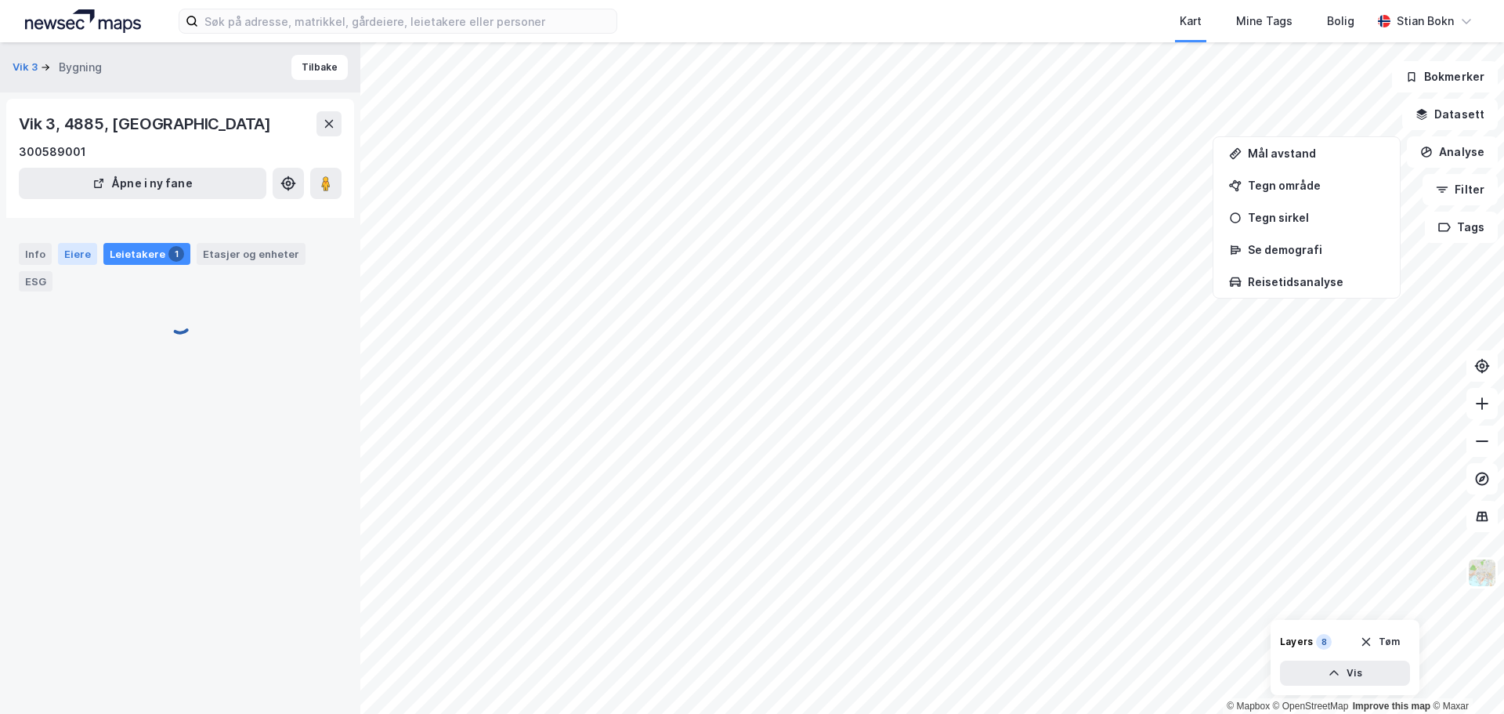
click at [77, 251] on div "Eiere" at bounding box center [77, 254] width 39 height 22
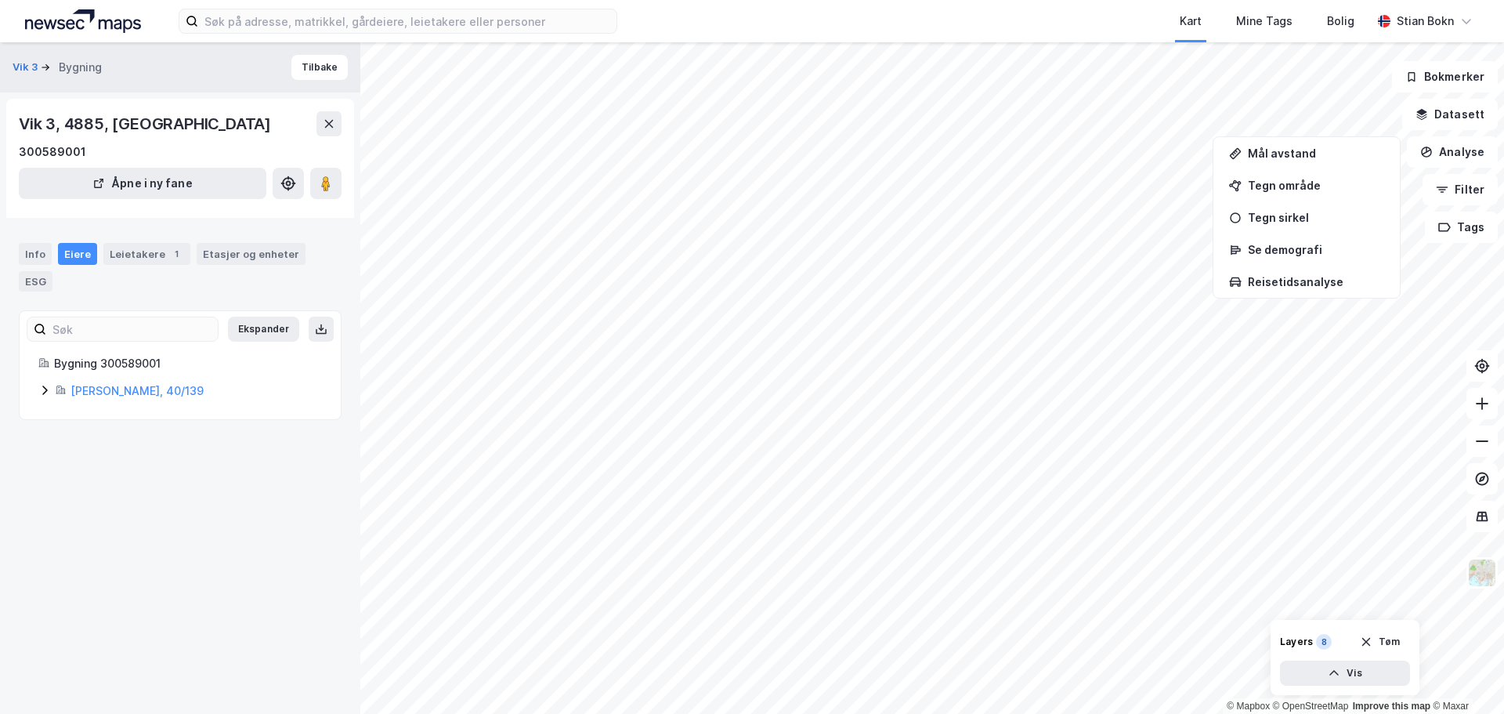
click at [45, 391] on icon at bounding box center [44, 390] width 13 height 13
click at [1461, 155] on button "Analyse" at bounding box center [1452, 151] width 91 height 31
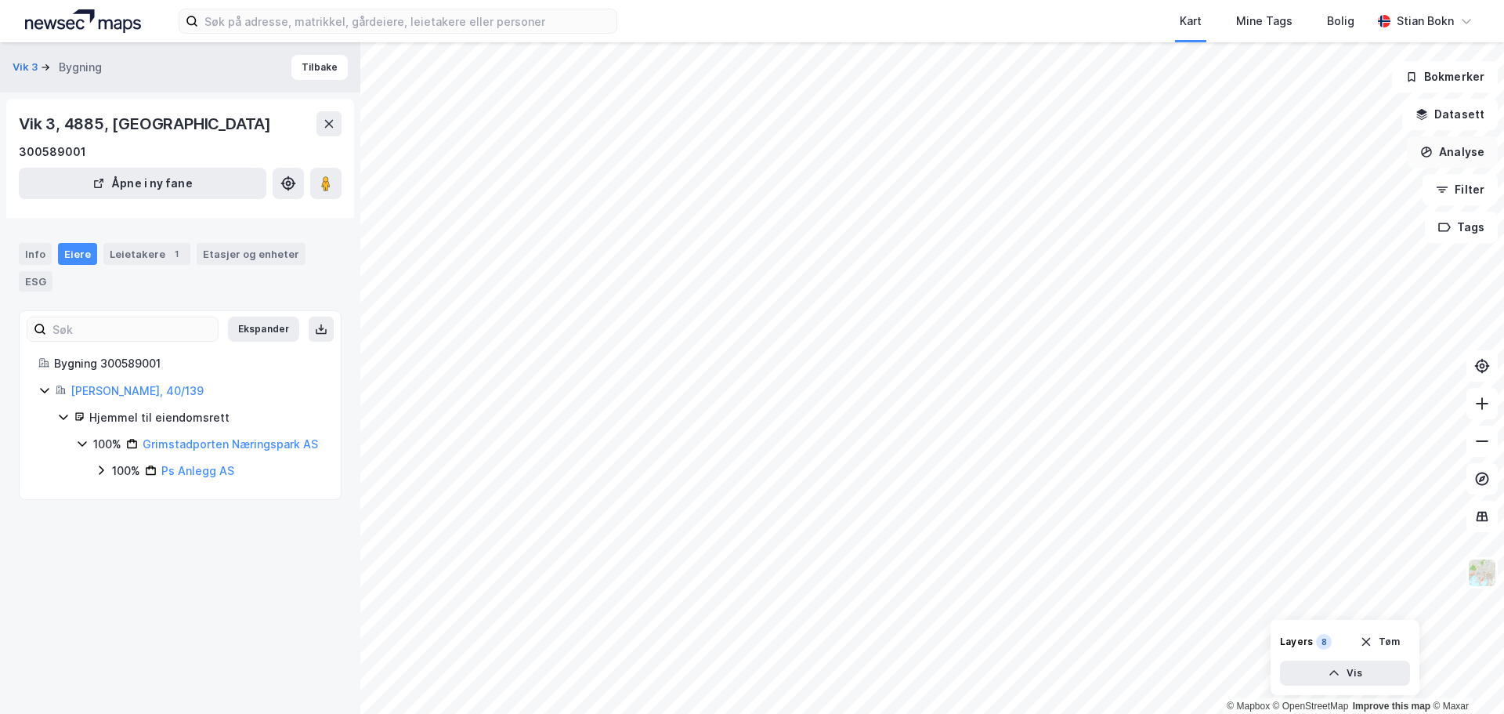
click at [1435, 157] on button "Analyse" at bounding box center [1452, 151] width 91 height 31
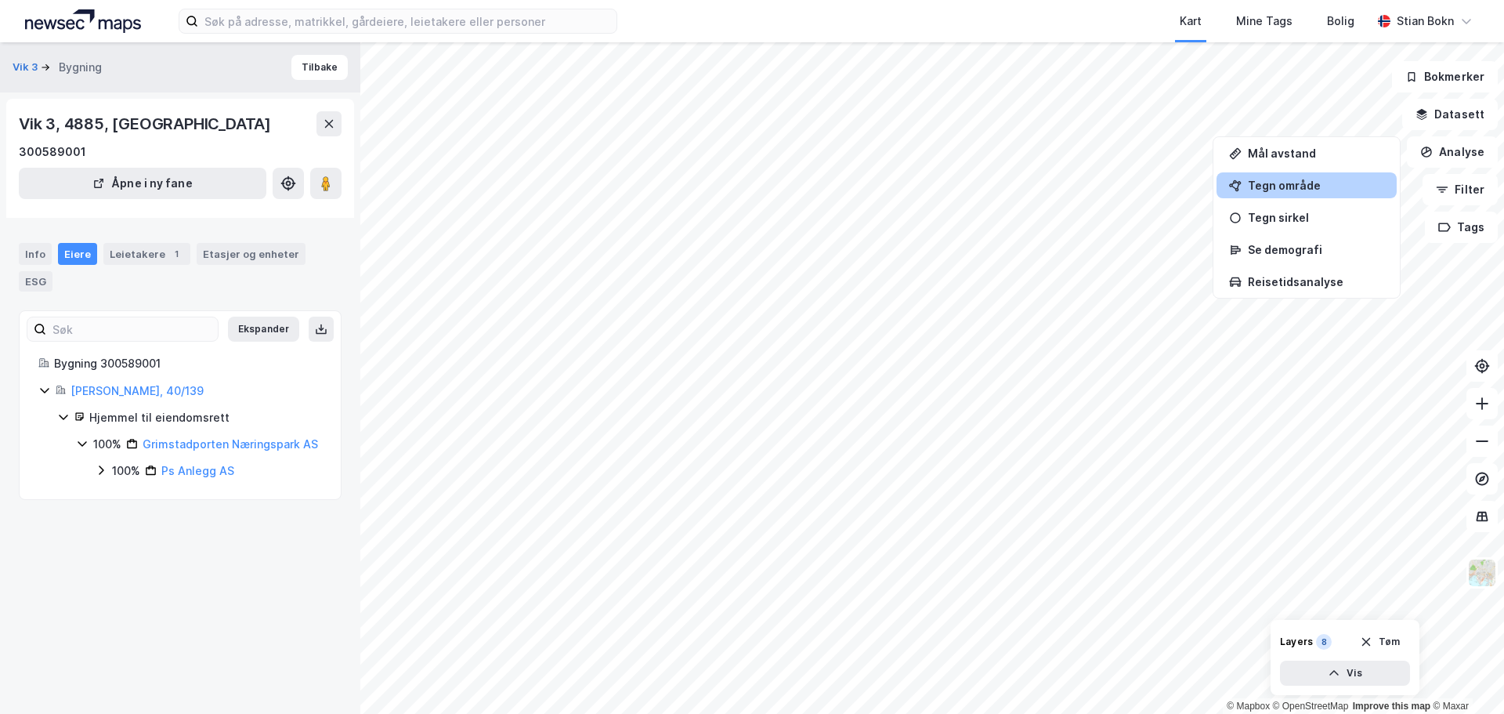
click at [1298, 190] on div "Tegn område" at bounding box center [1316, 185] width 136 height 13
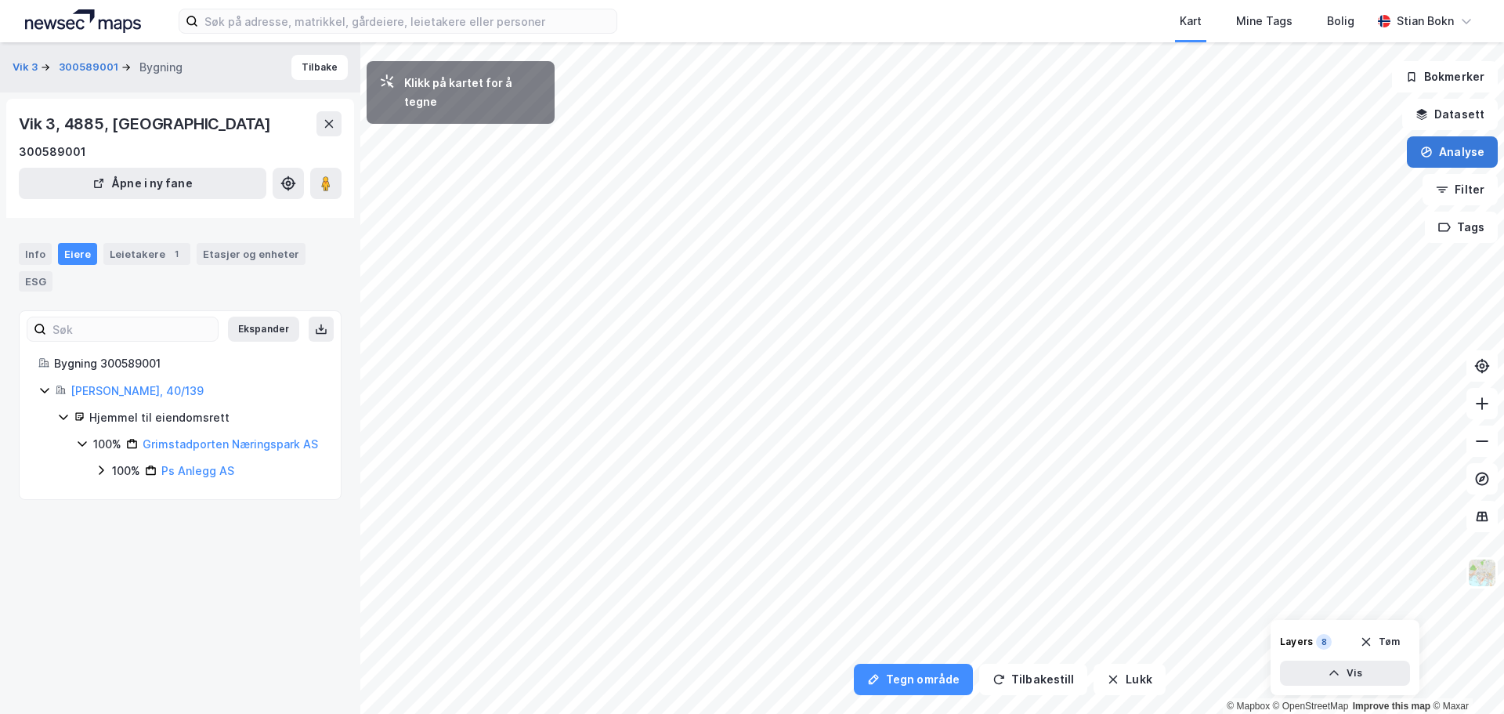
click at [1456, 156] on button "Analyse" at bounding box center [1452, 151] width 91 height 31
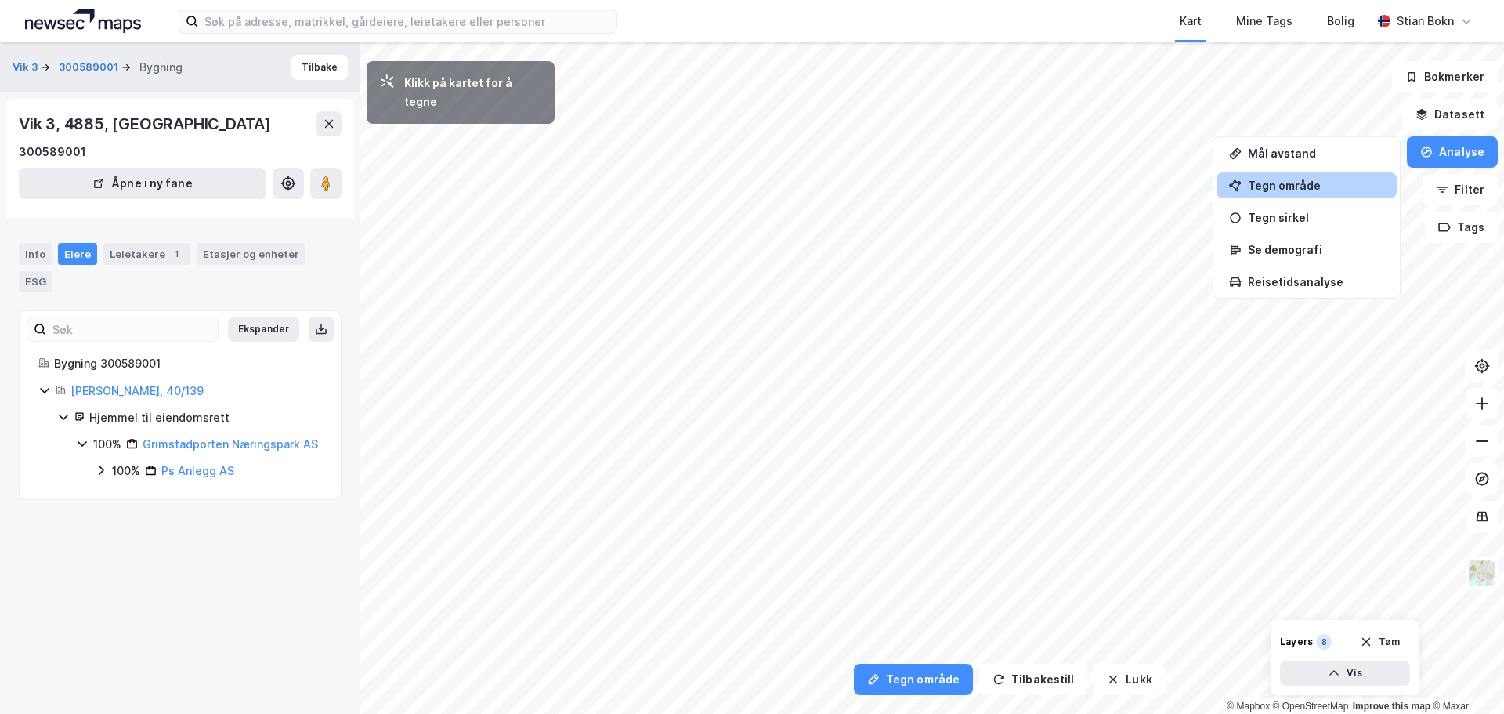
click at [1298, 186] on div "Tegn område" at bounding box center [1316, 185] width 136 height 13
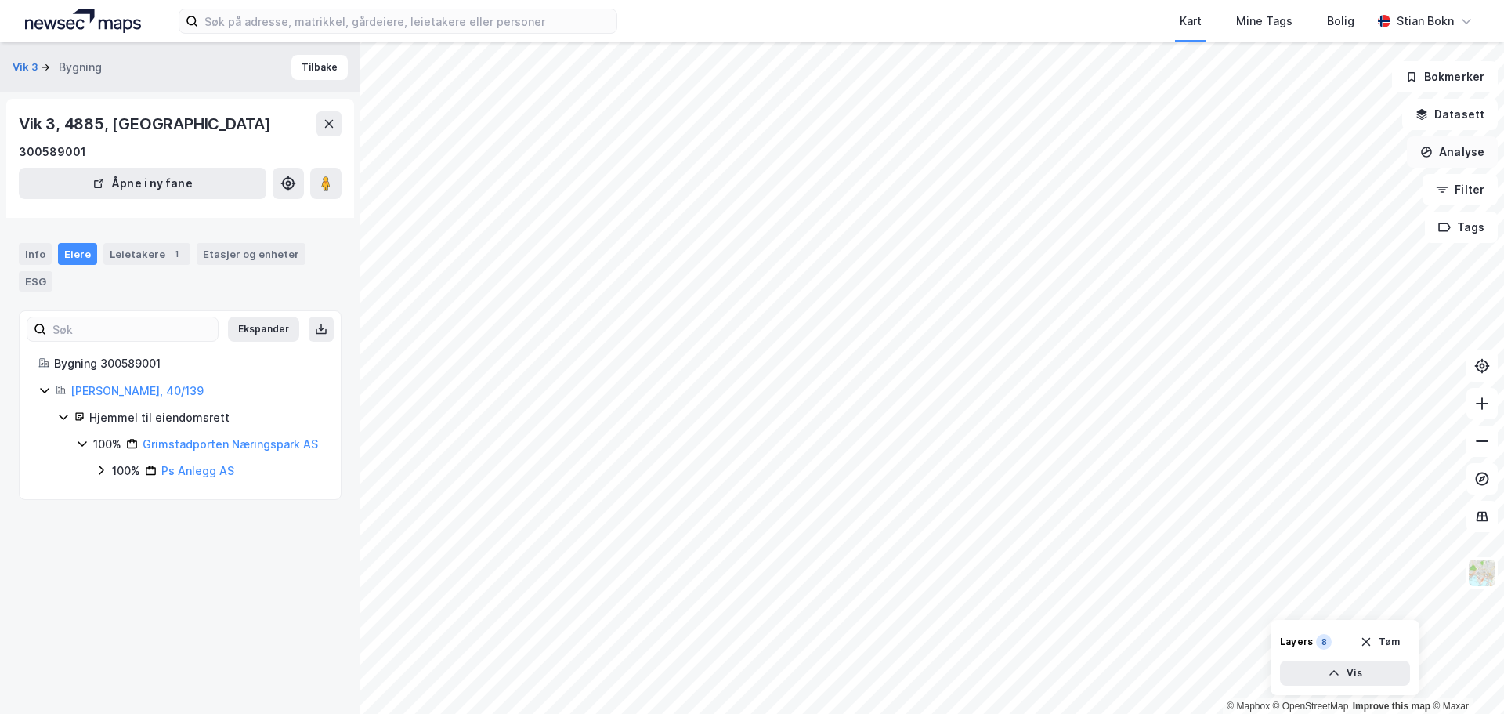
click at [1433, 156] on icon "button" at bounding box center [1427, 152] width 13 height 13
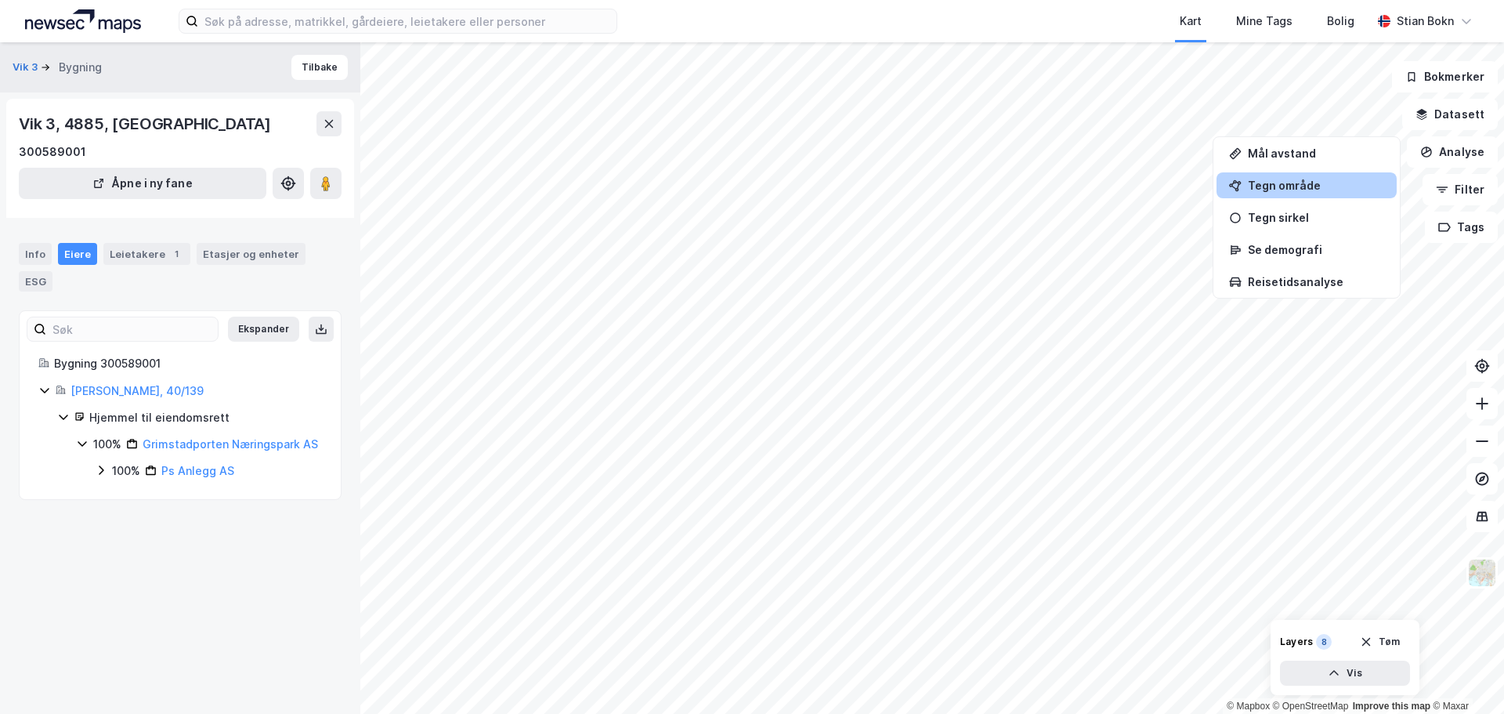
click at [1323, 189] on div "Tegn område" at bounding box center [1316, 185] width 136 height 13
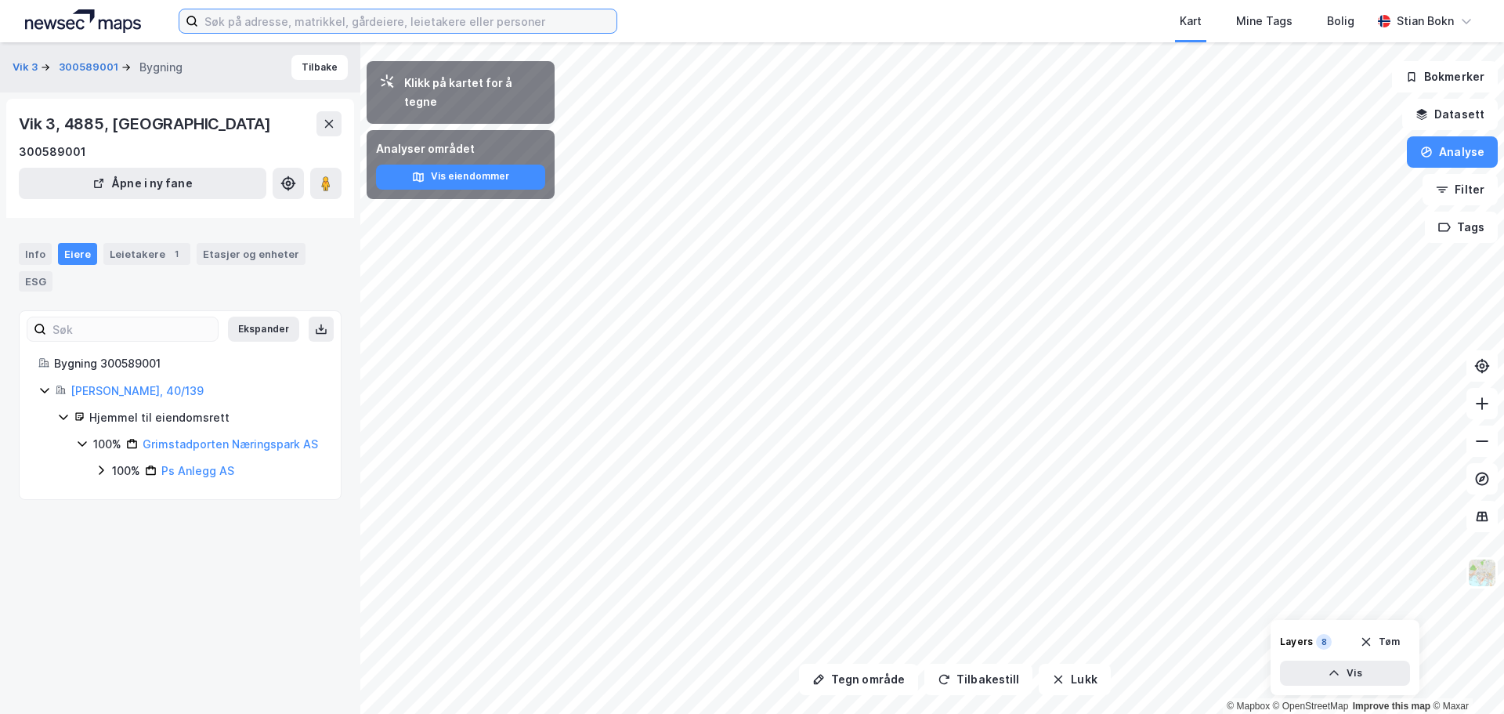
click at [369, 20] on input at bounding box center [407, 21] width 418 height 24
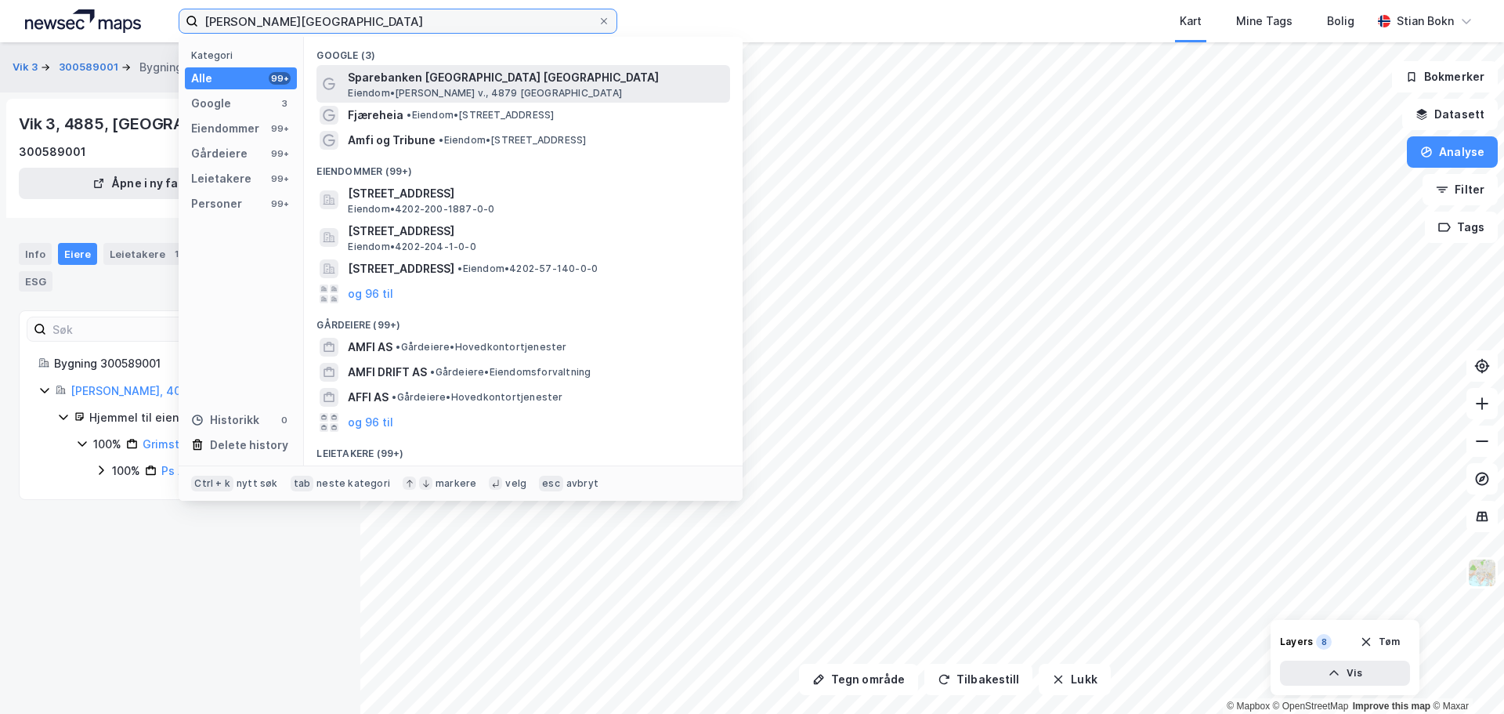
type input "amfi grimstad"
click at [582, 82] on span "Sparebanken Norge Arena Grimstad" at bounding box center [536, 77] width 376 height 19
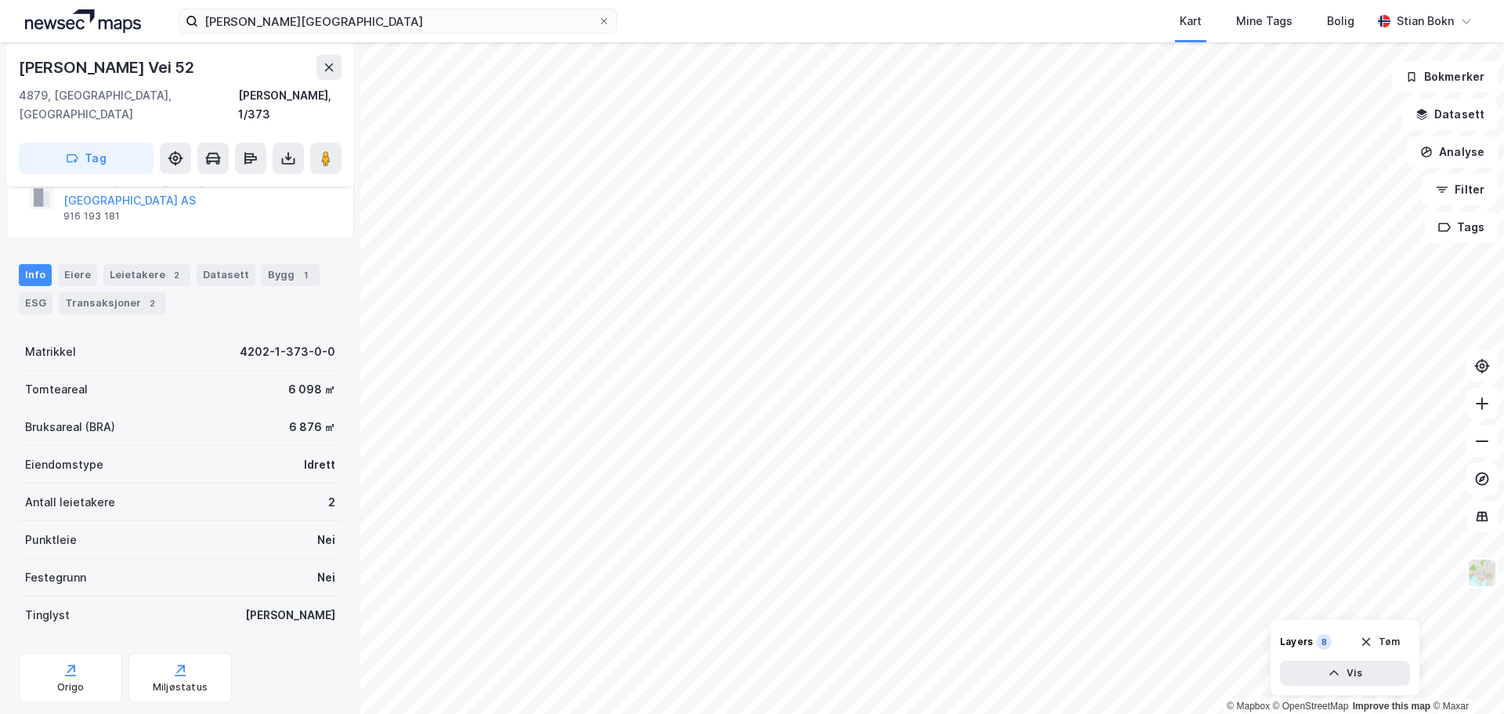
scroll to position [64, 0]
